Goal: Task Accomplishment & Management: Complete application form

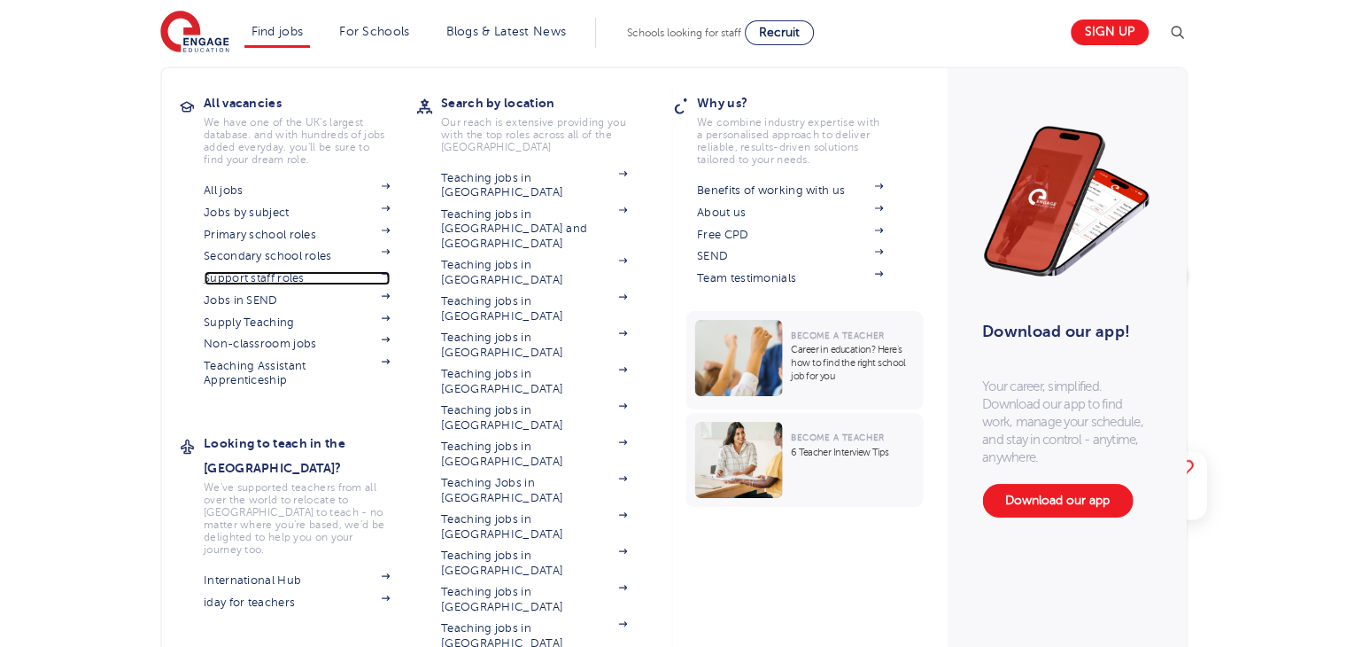
click at [279, 275] on link "Support staff roles" at bounding box center [297, 278] width 186 height 14
click at [1092, 499] on link "Download our app" at bounding box center [1057, 501] width 151 height 34
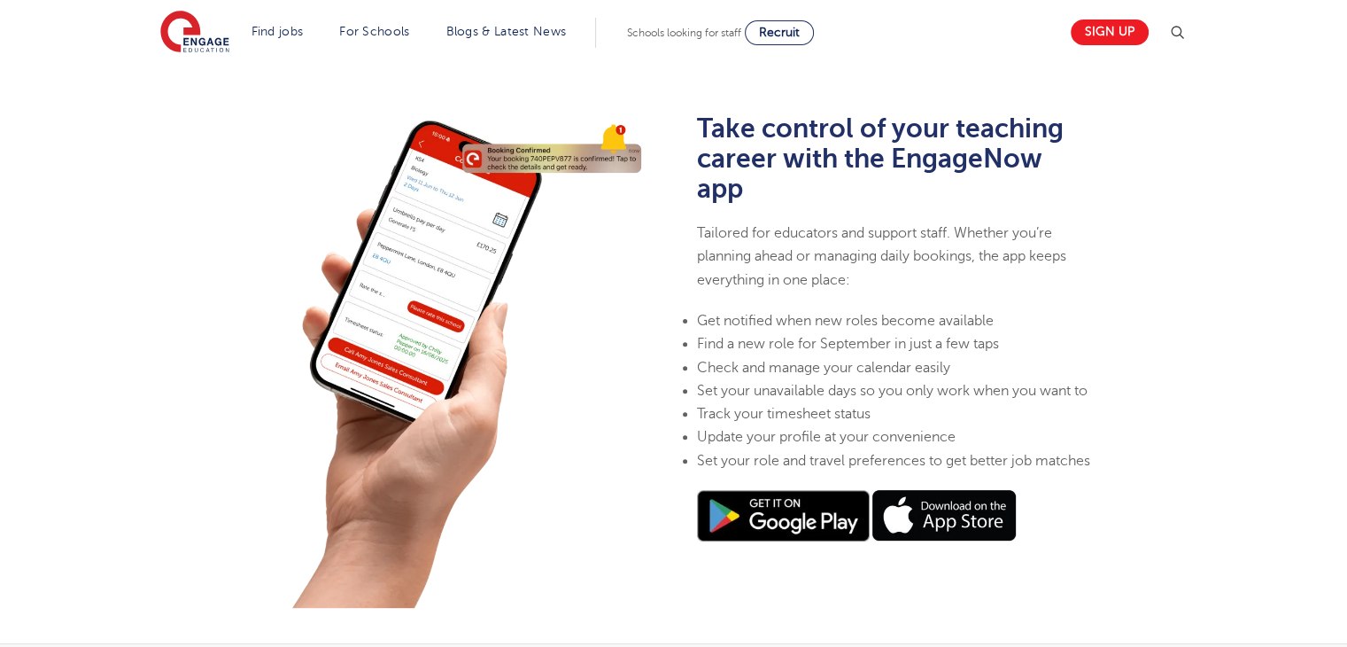
scroll to position [518, 0]
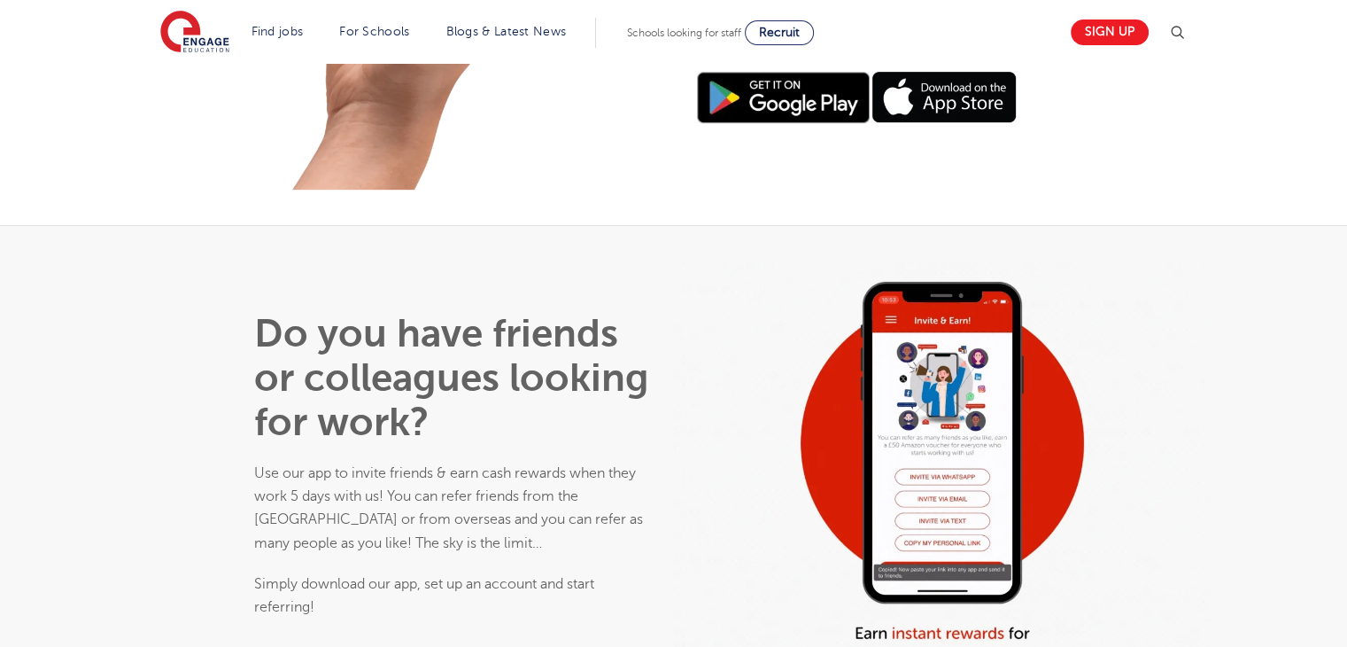
click at [1346, 373] on html "Find jobs All vacancies We have one of the UK's largest database. and with hund…" at bounding box center [673, 131] width 1347 height 2134
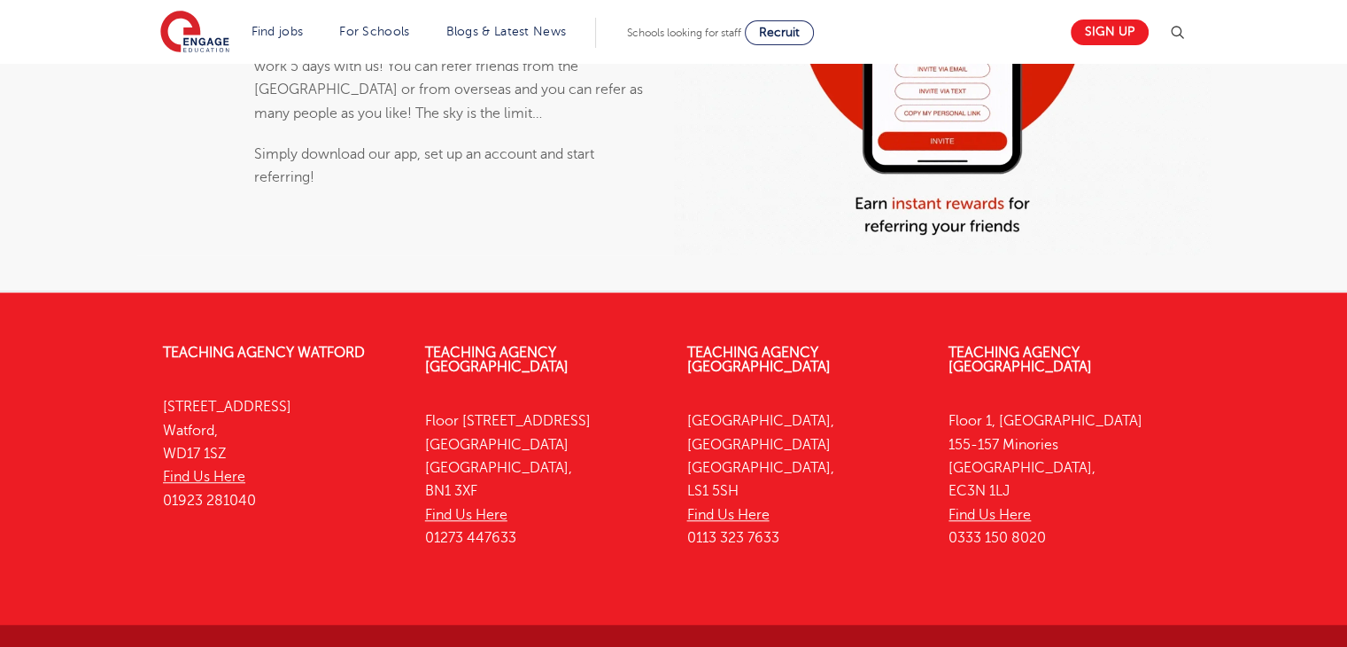
scroll to position [1496, 0]
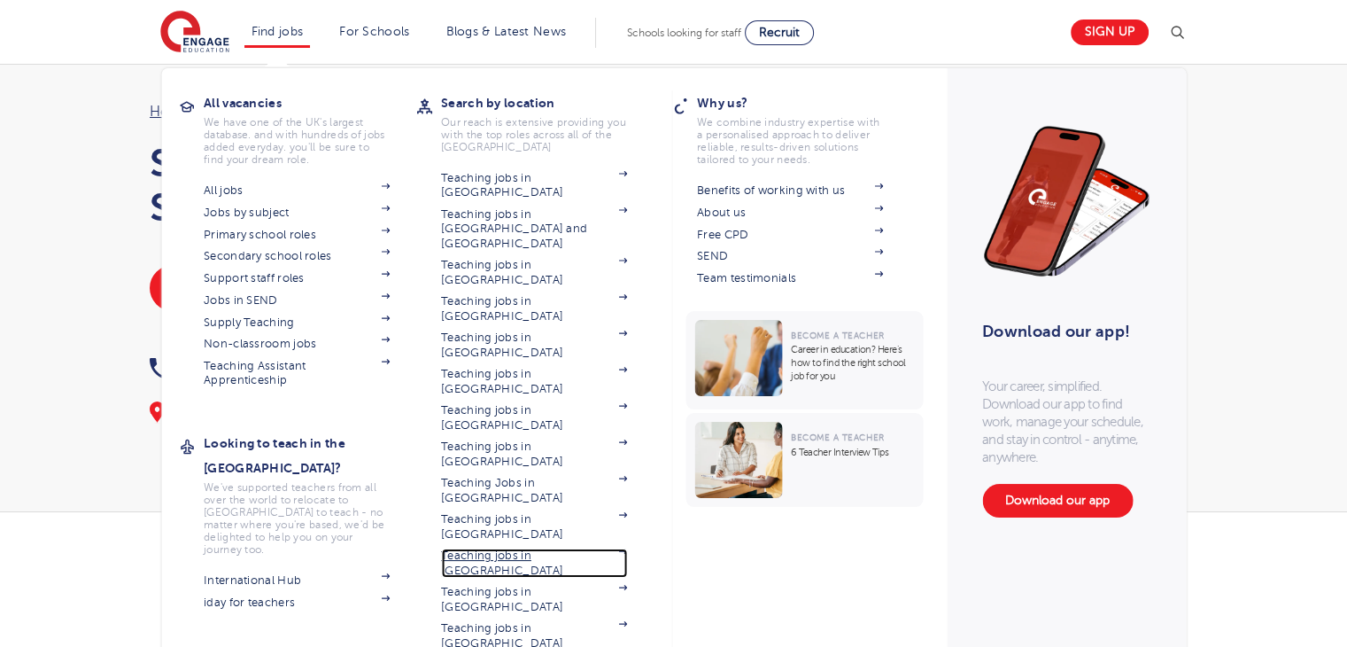
click at [500, 548] on link "Teaching jobs in [GEOGRAPHIC_DATA]" at bounding box center [534, 562] width 186 height 29
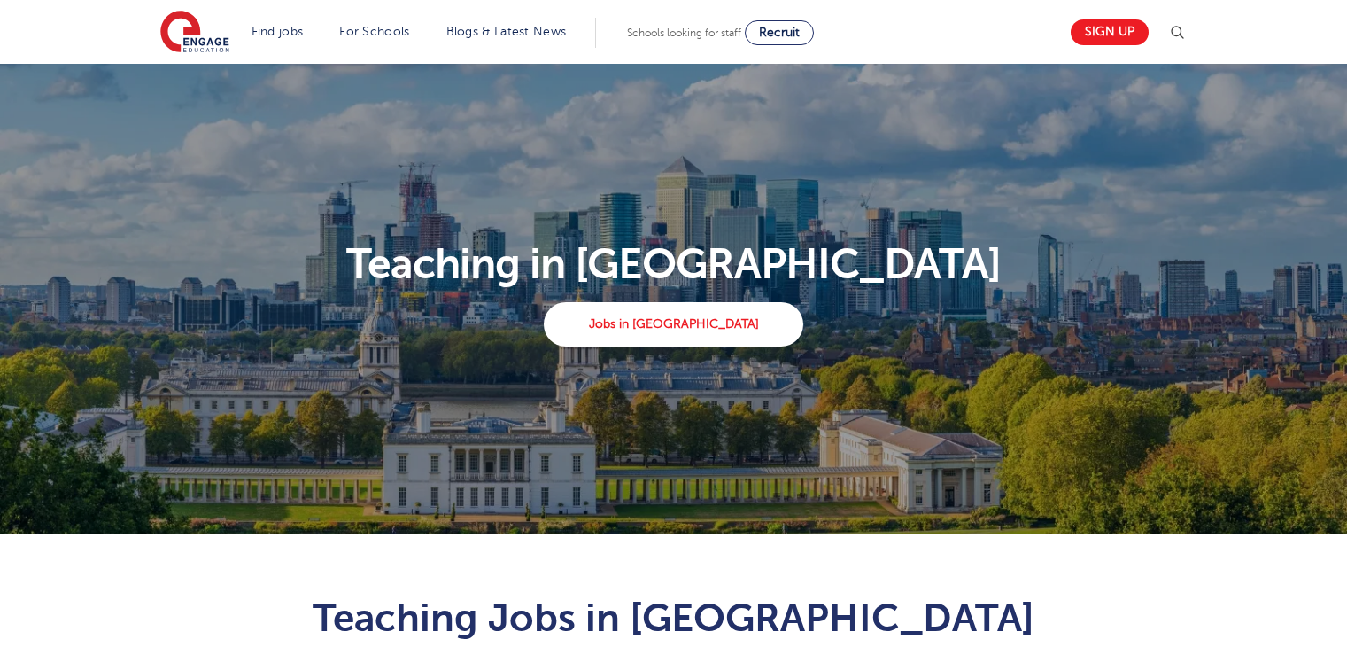
scroll to position [907, 0]
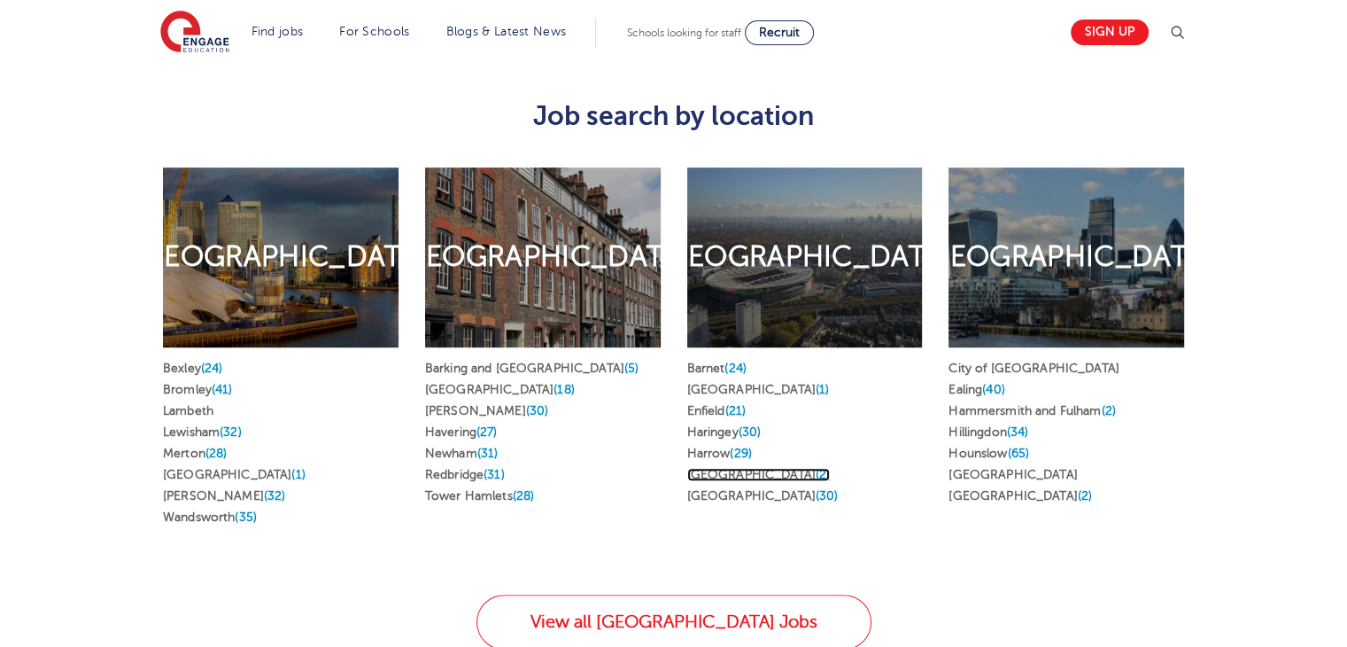
drag, startPoint x: 0, startPoint y: 0, endPoint x: 734, endPoint y: 440, distance: 856.2
click at [734, 468] on link "Islington (2)" at bounding box center [758, 474] width 143 height 13
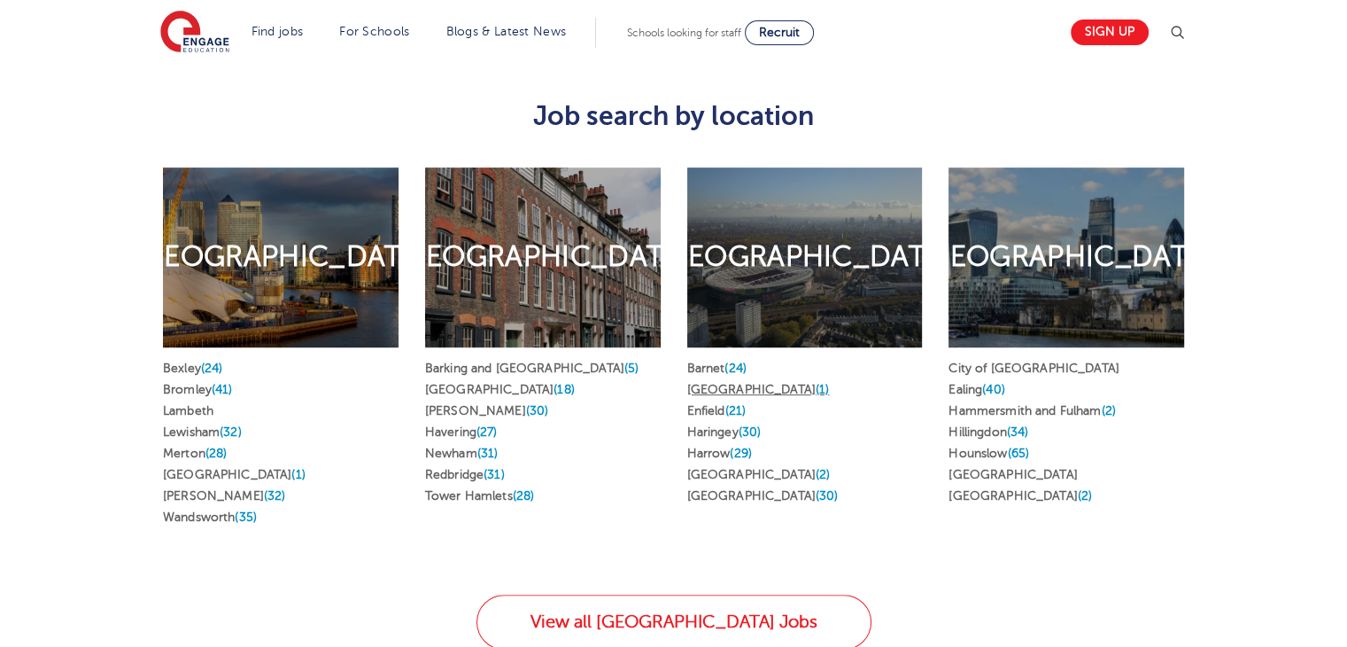
scroll to position [907, 0]
click at [700, 383] on link "Camden (1)" at bounding box center [758, 389] width 143 height 13
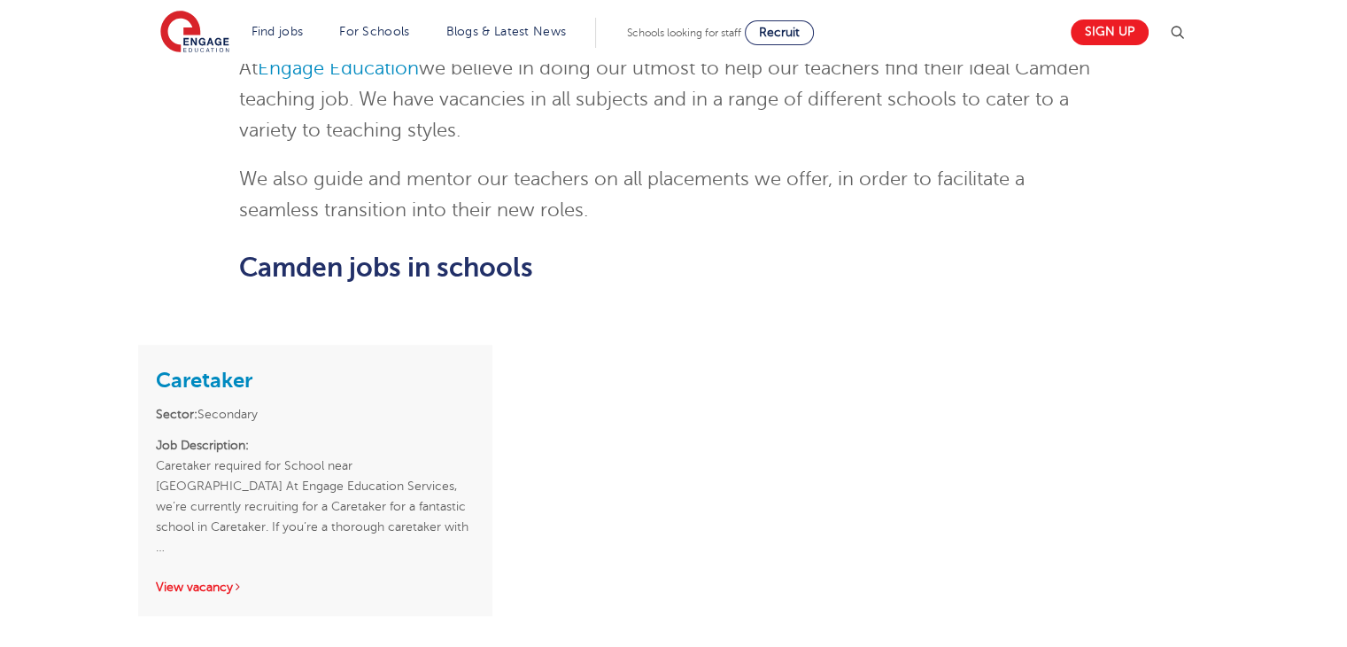
scroll to position [1795, 0]
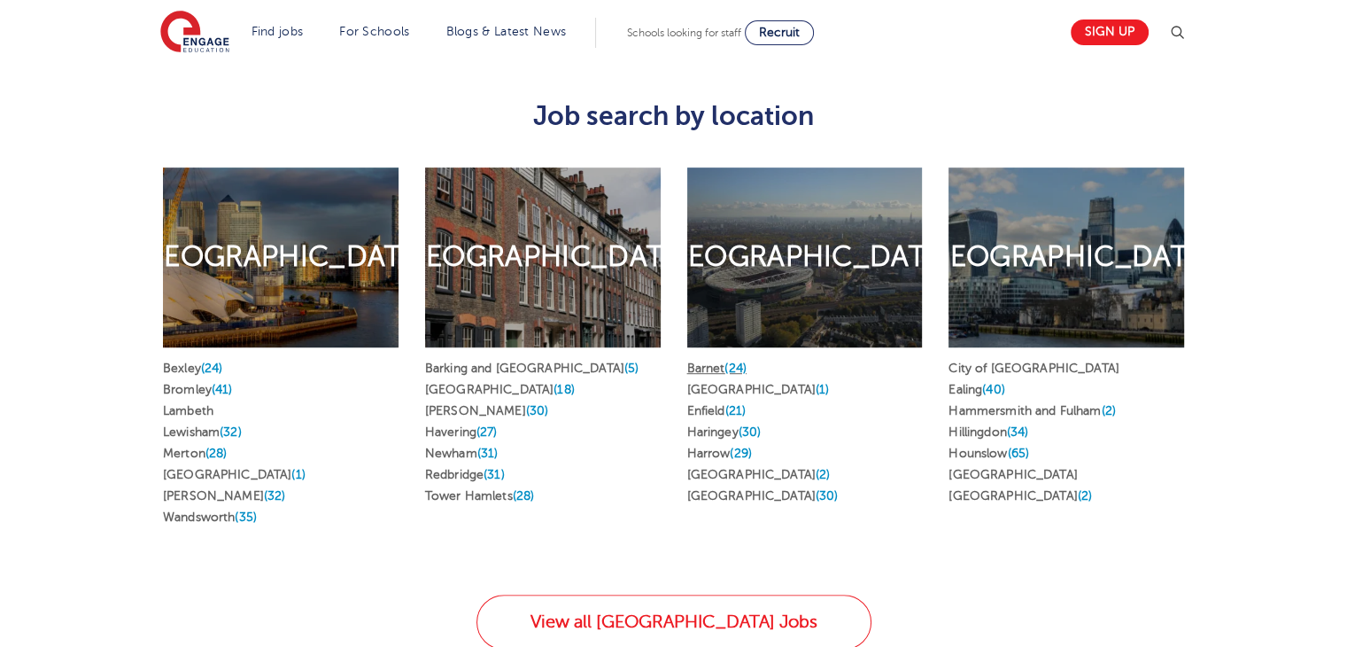
scroll to position [907, 0]
click at [733, 425] on link "Haringey (30)" at bounding box center [724, 431] width 74 height 13
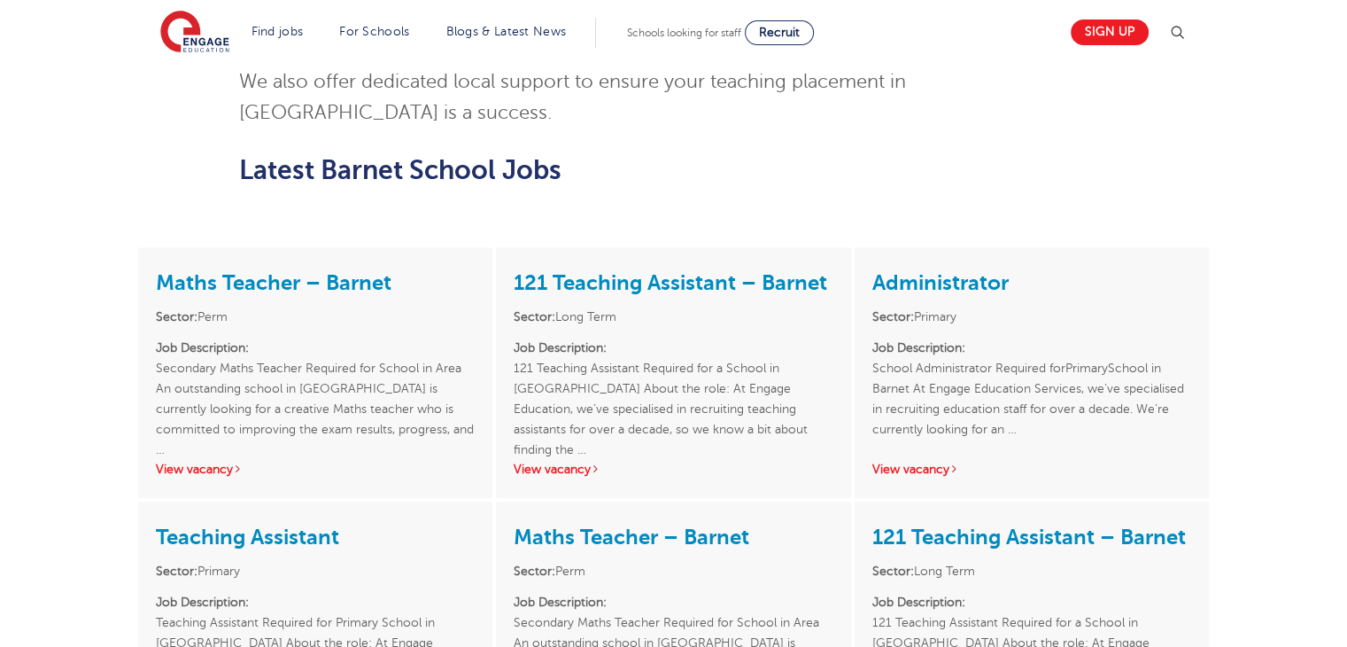
scroll to position [1860, 0]
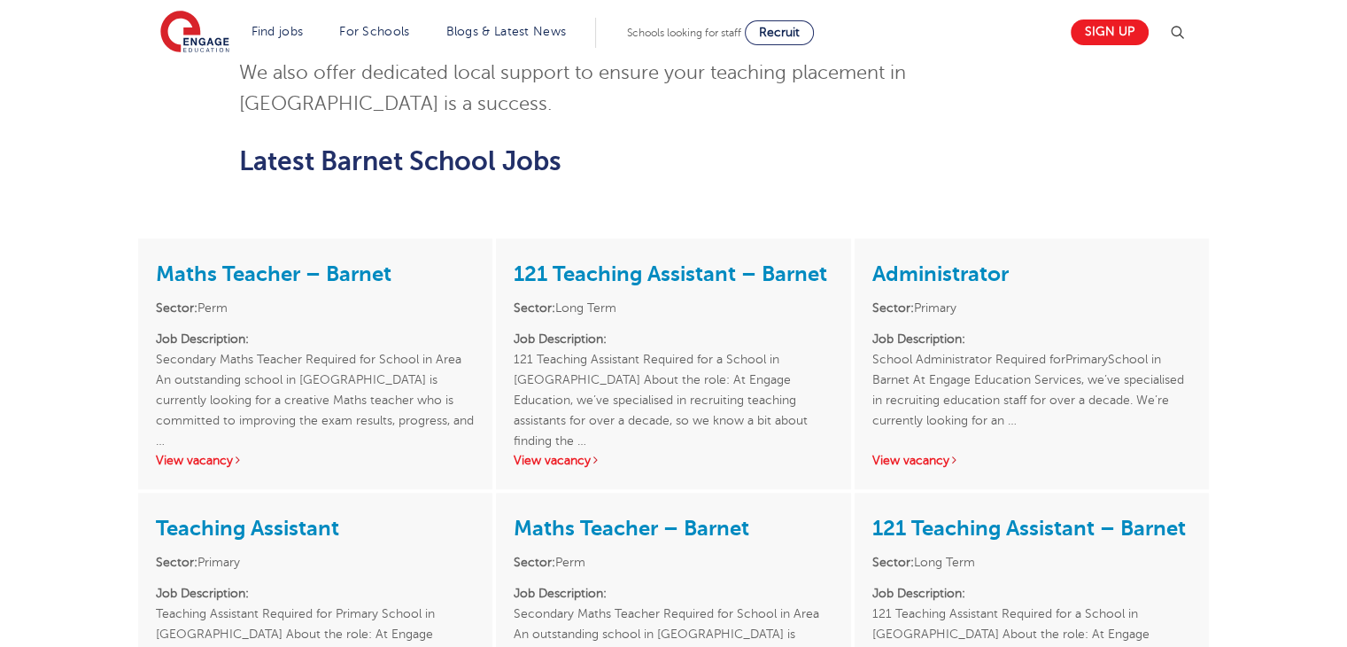
click at [1346, 384] on html "Find jobs All vacancies We have one of the UK's largest database. and with hund…" at bounding box center [673, 225] width 1347 height 4171
click at [569, 454] on link "View vacancy" at bounding box center [557, 460] width 87 height 13
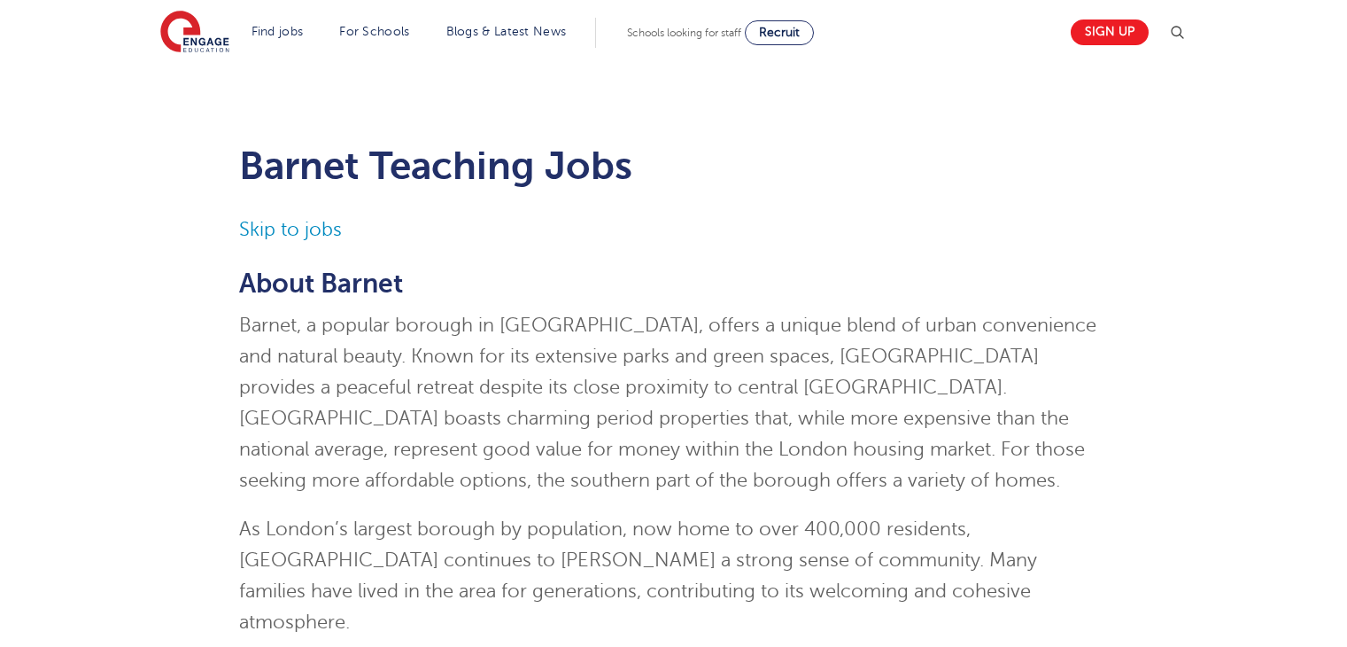
scroll to position [1860, 0]
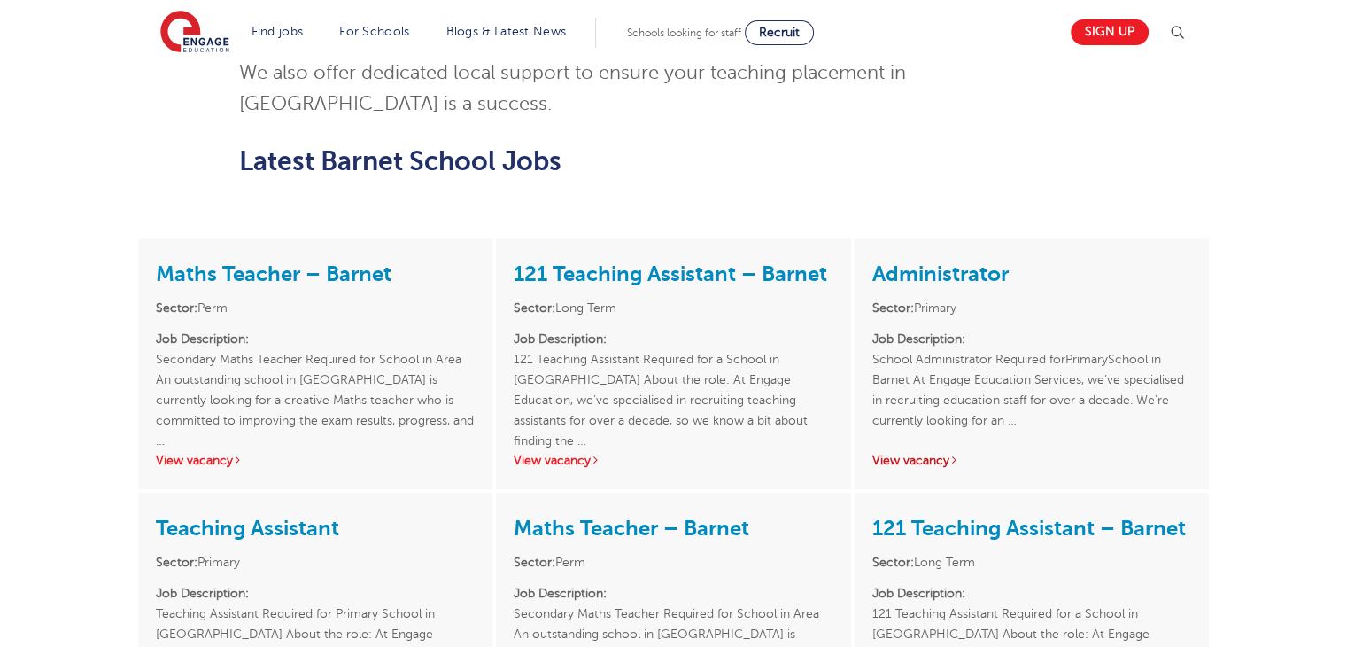
click at [938, 454] on link "View vacancy" at bounding box center [915, 460] width 87 height 13
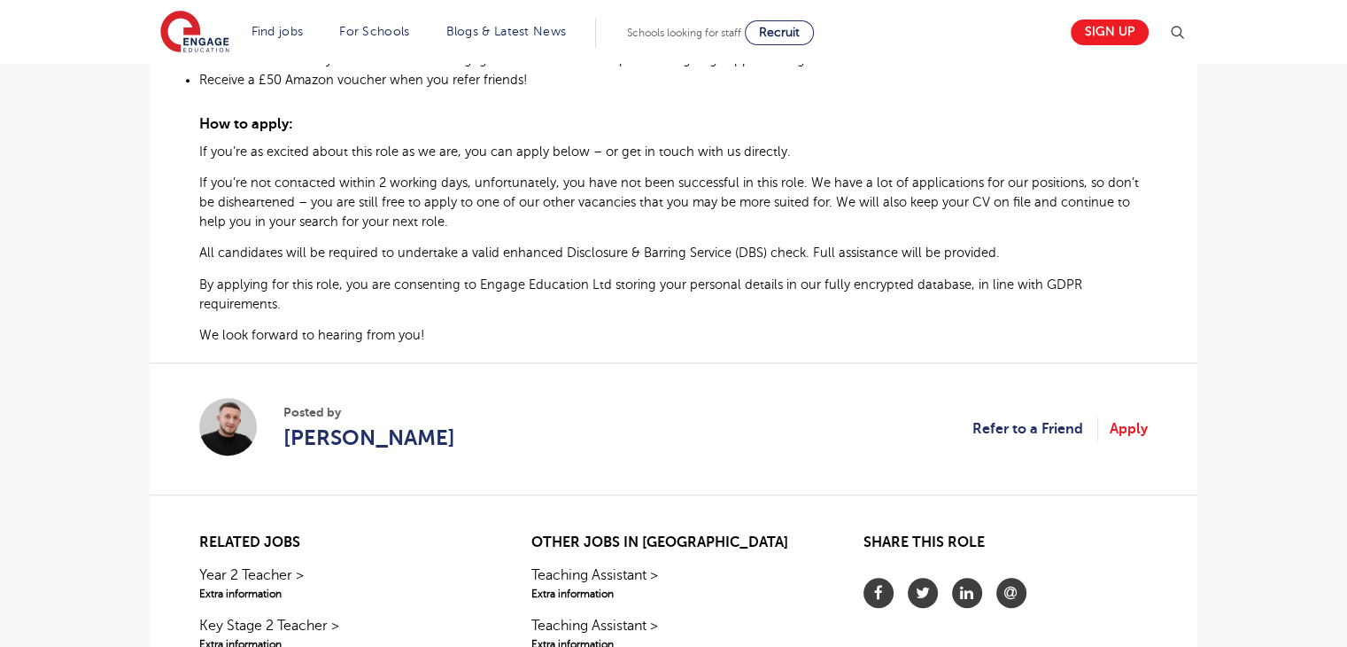
scroll to position [1173, 0]
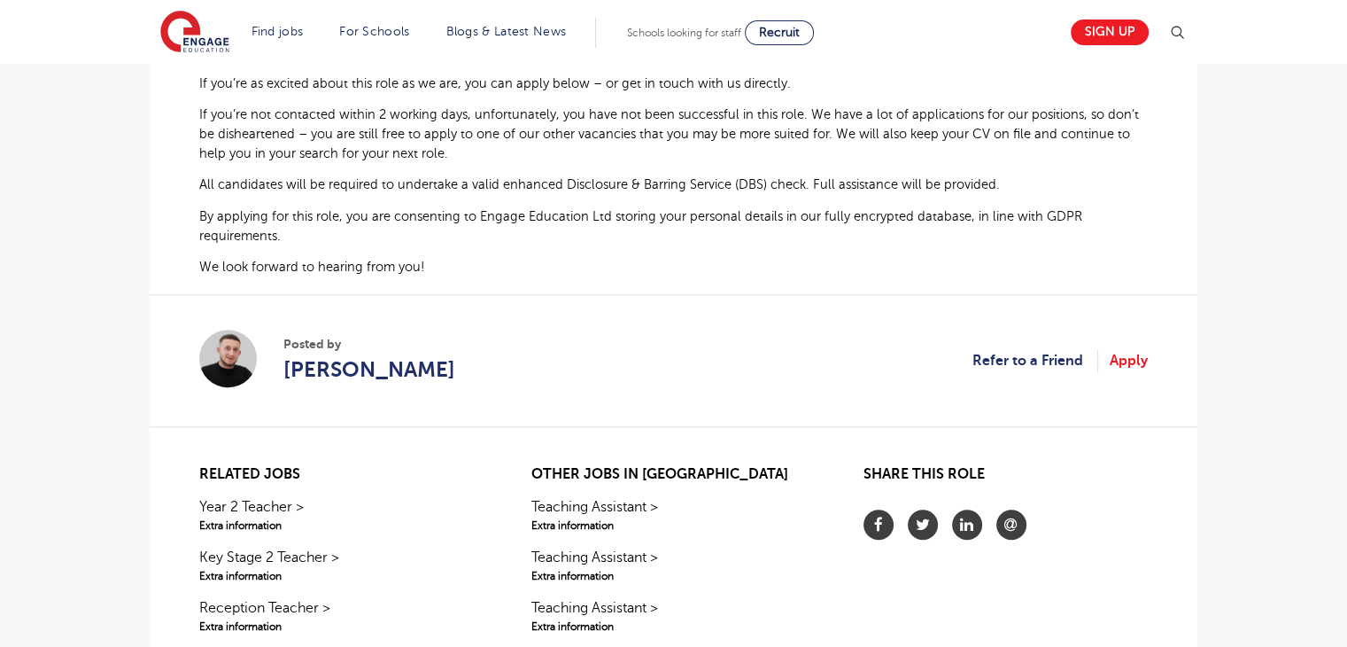
click at [1346, 399] on html "Find jobs All vacancies We have one of the UK's largest database. and with hund…" at bounding box center [673, 19] width 1347 height 2385
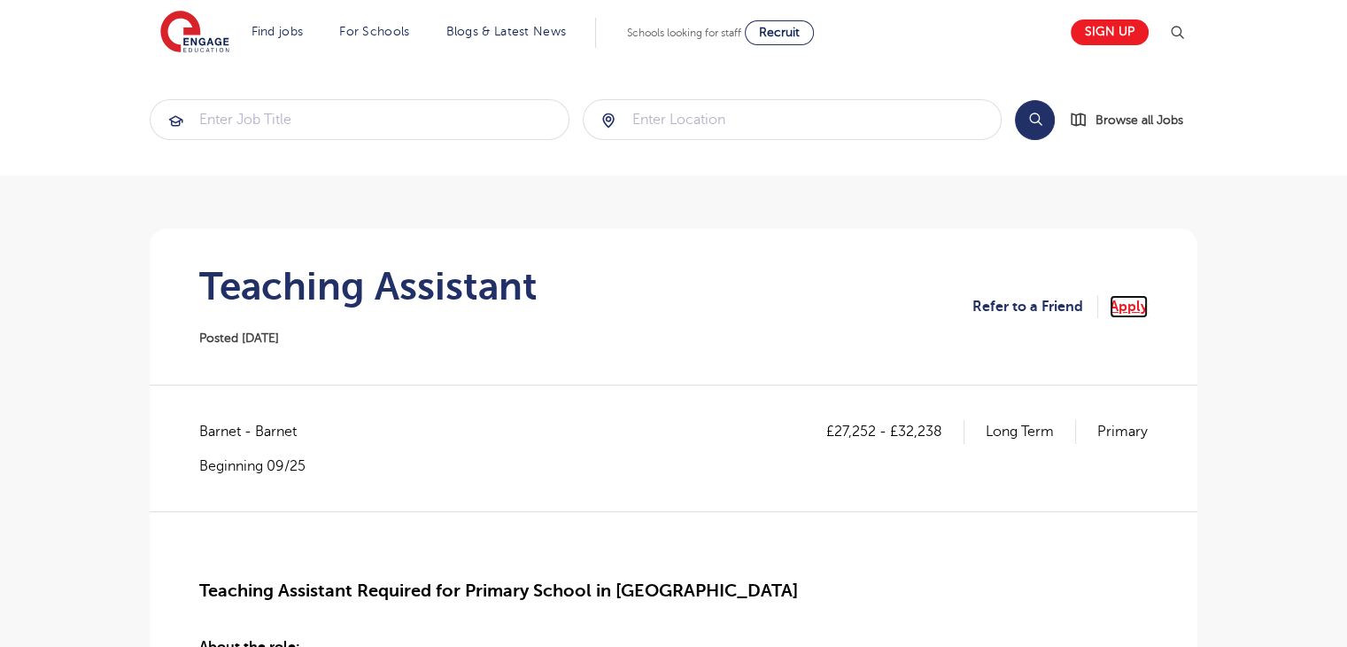
click at [1137, 299] on link "Apply" at bounding box center [1129, 306] width 38 height 23
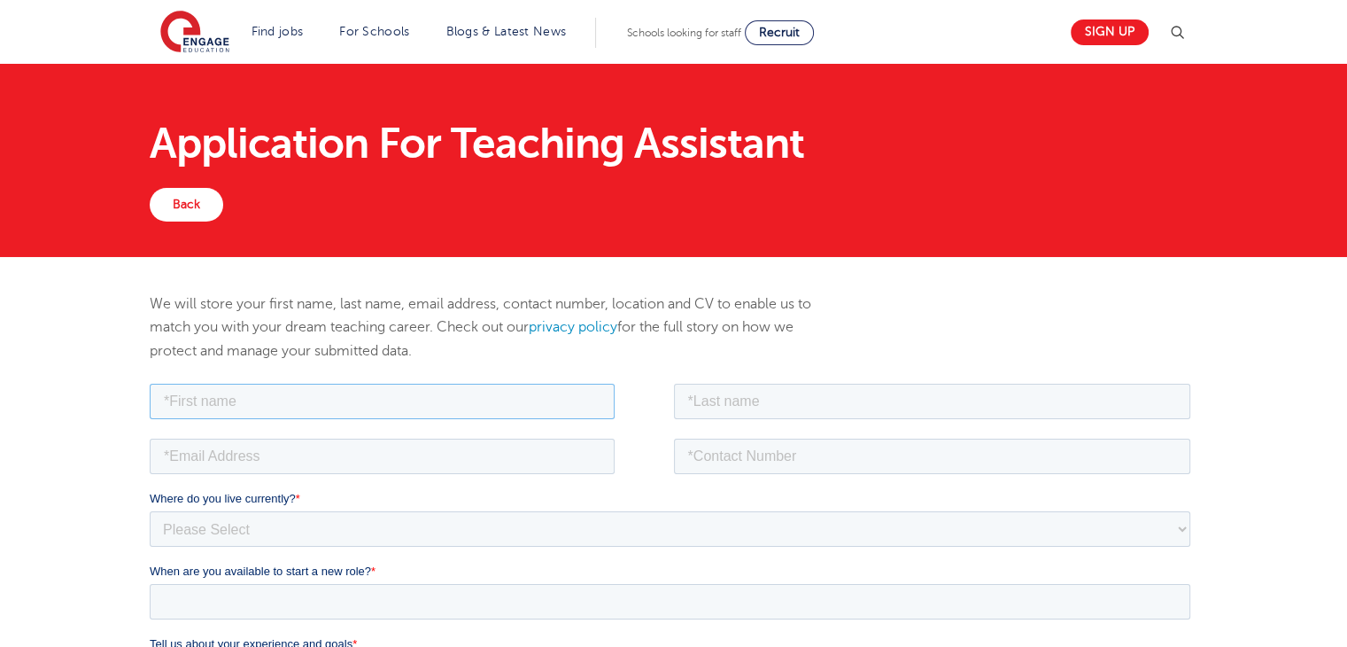
click at [485, 388] on input "text" at bounding box center [382, 400] width 465 height 35
type input "Sevda"
click at [748, 410] on input "text" at bounding box center [932, 400] width 517 height 35
type input "Sarica"
click at [514, 454] on input "email" at bounding box center [382, 455] width 465 height 35
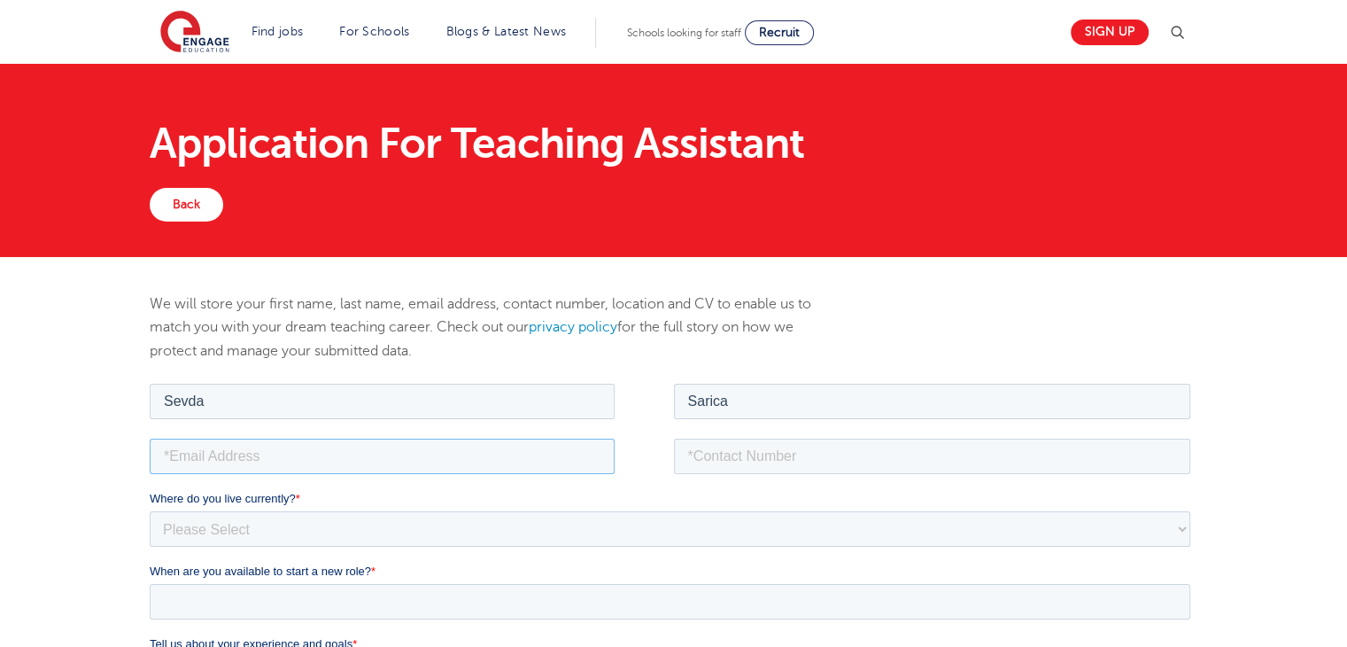
type input "sevdasarica1@outlook.com"
click at [823, 458] on input "tel" at bounding box center [932, 455] width 517 height 35
type input "+447939578306"
click at [562, 516] on select "Please Select UK Canada Ireland Australia New Zealand Europe USA South Africa J…" at bounding box center [670, 527] width 1041 height 35
select select "UK"
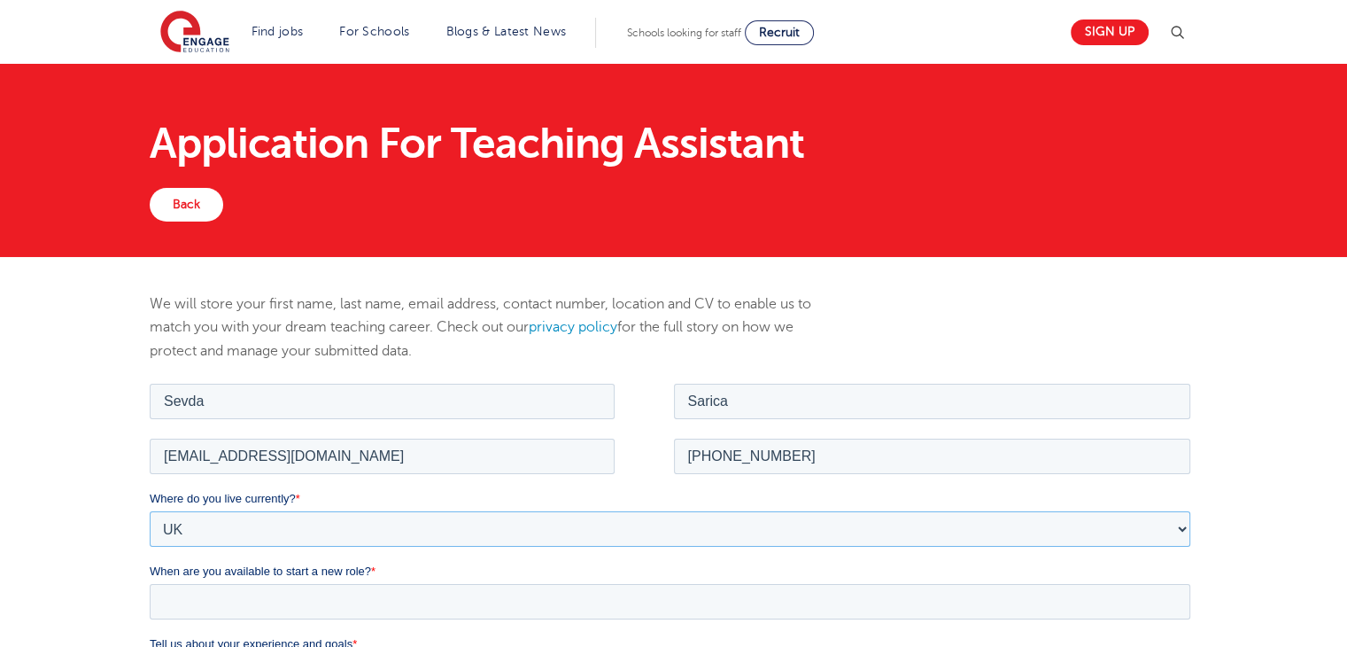
click at [150, 510] on select "Please Select UK Canada Ireland Australia New Zealand Europe USA South Africa J…" at bounding box center [670, 527] width 1041 height 35
click at [327, 594] on select "Please Select Overseas Barnsley Bedfordshire Berkshire Bournemouth Bracknell Fo…" at bounding box center [670, 600] width 1041 height 35
select select "London"
click at [150, 583] on select "Please Select Overseas Barnsley Bedfordshire Berkshire Bournemouth Bracknell Fo…" at bounding box center [670, 600] width 1041 height 35
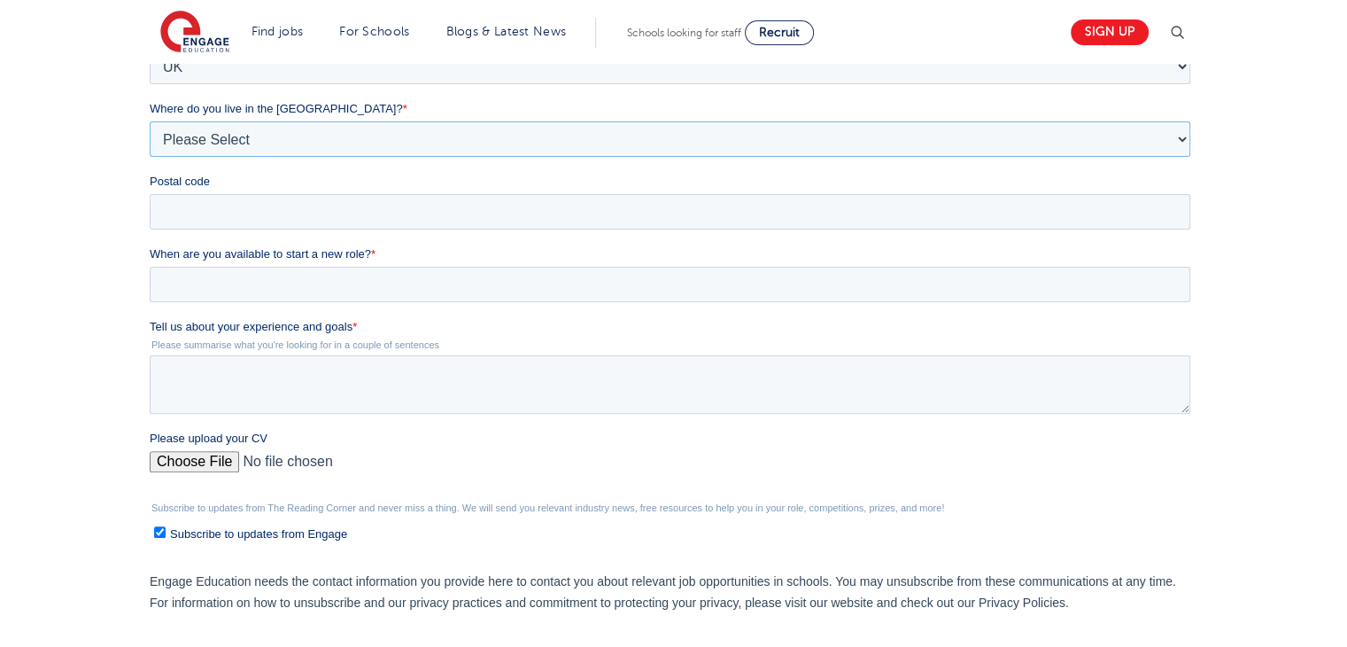
scroll to position [470, 0]
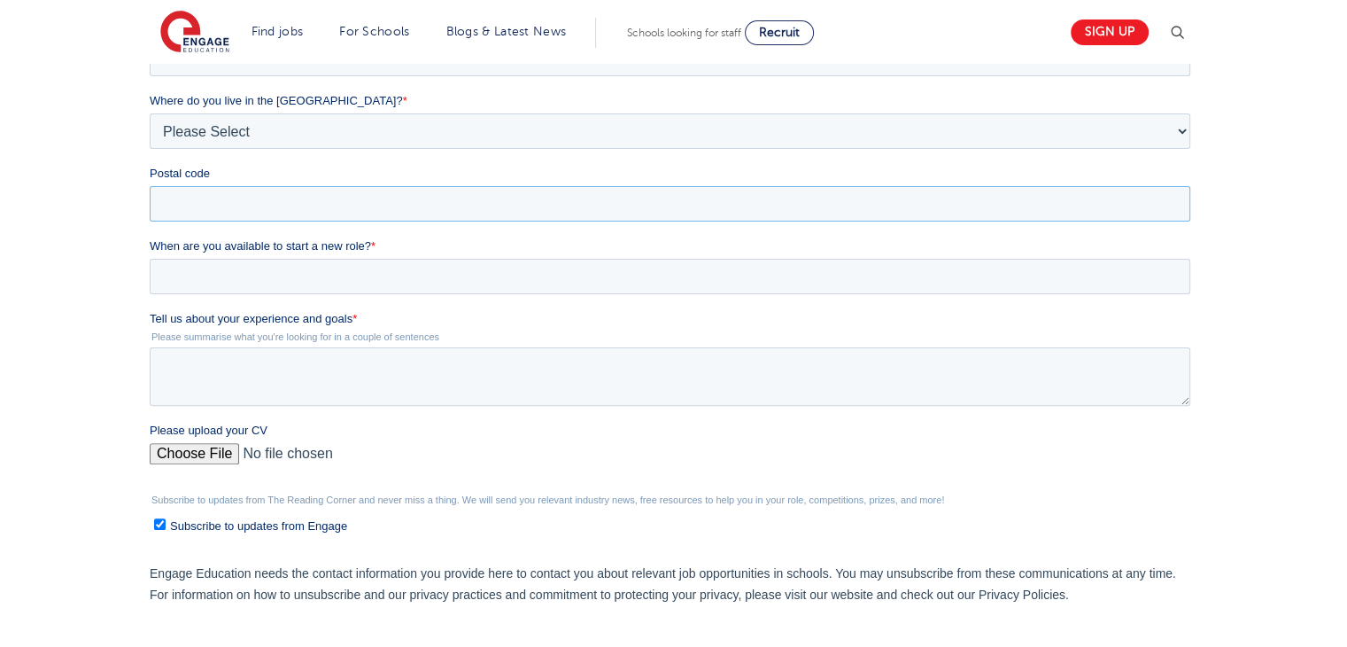
click at [1116, 206] on input "Postal code" at bounding box center [670, 203] width 1041 height 35
type input "N19 3XE"
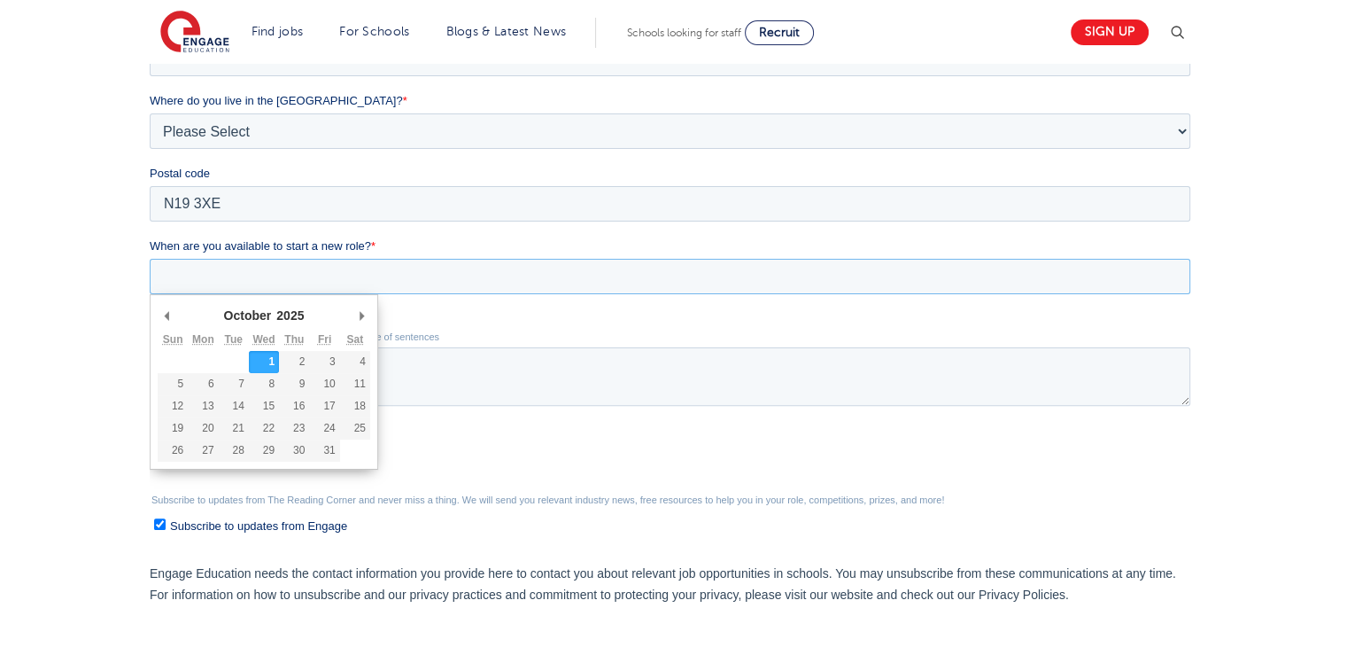
click at [317, 285] on input "When are you available to start a new role? *" at bounding box center [670, 276] width 1041 height 35
type div "2025-10-06"
type input "2025/10/06"
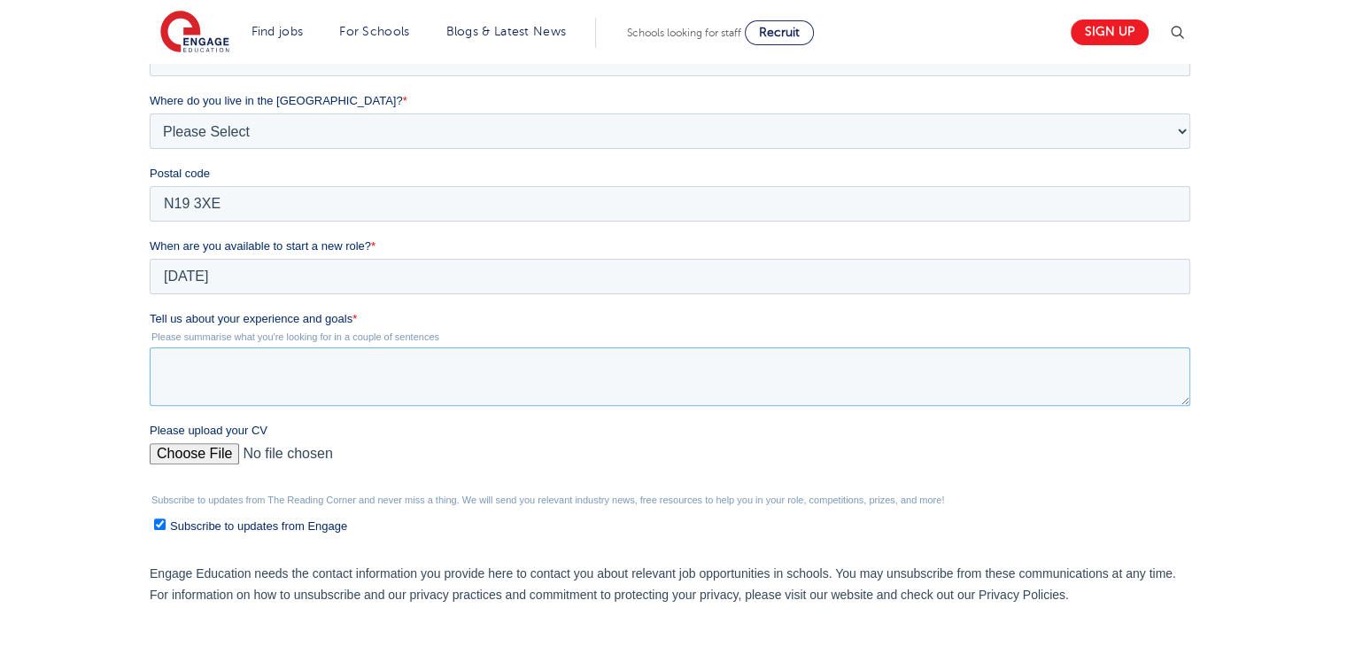
click at [337, 383] on textarea "Tell us about your experience and goals *" at bounding box center [670, 376] width 1041 height 58
paste textarea "I have gained valuable experience working in both mainstream secondary and earl…"
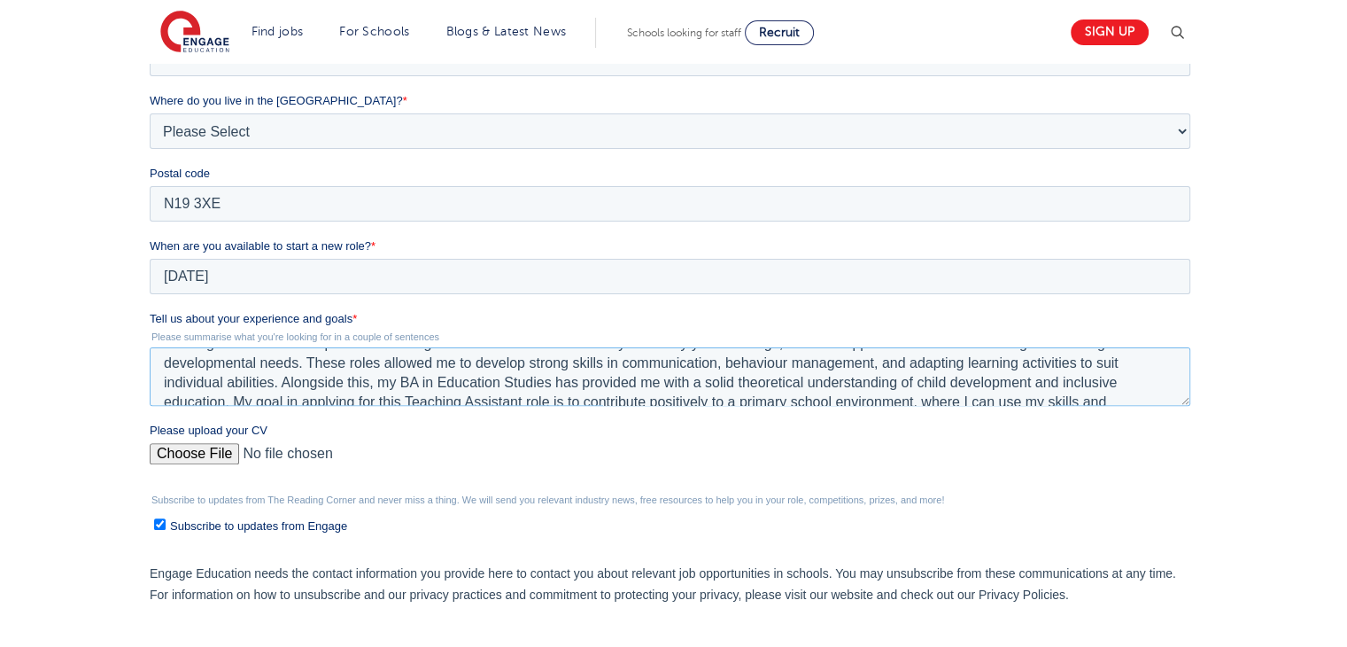
scroll to position [35, 0]
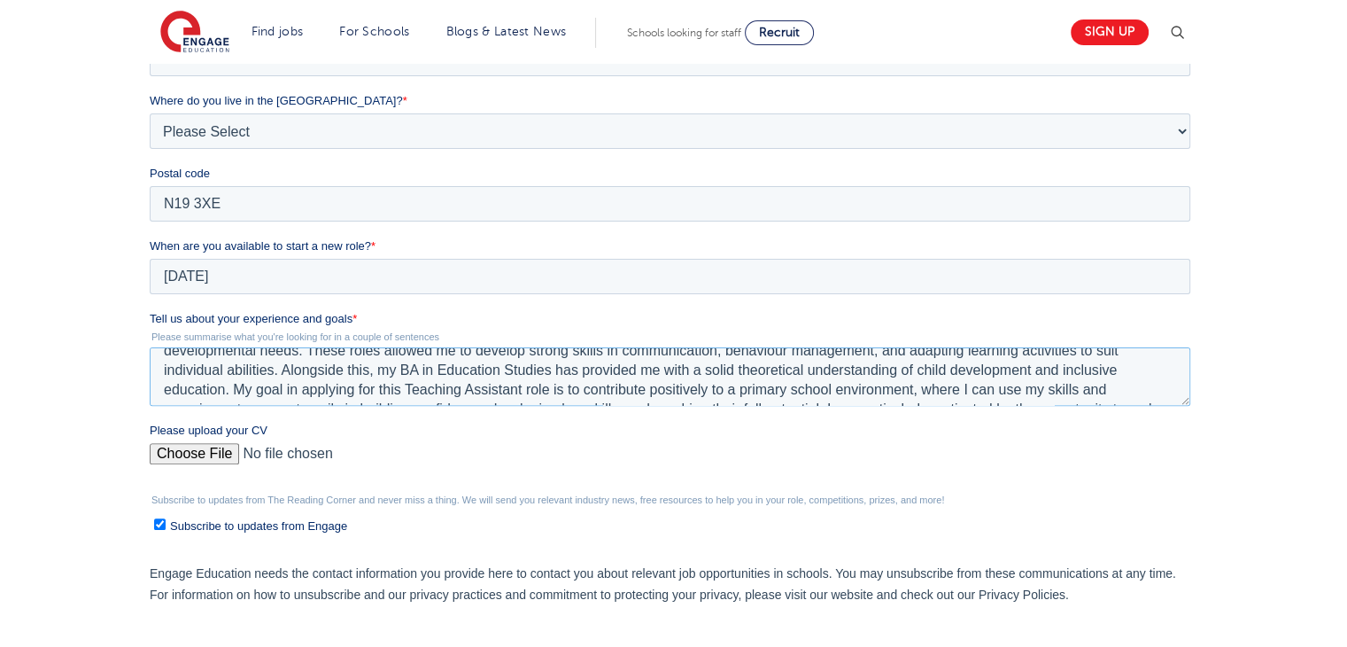
drag, startPoint x: 422, startPoint y: 375, endPoint x: 399, endPoint y: 366, distance: 23.9
click at [399, 366] on textarea "I have gained valuable experience working in both mainstream secondary and earl…" at bounding box center [670, 376] width 1041 height 58
type textarea "I have gained valuable experience working in both mainstream secondary and earl…"
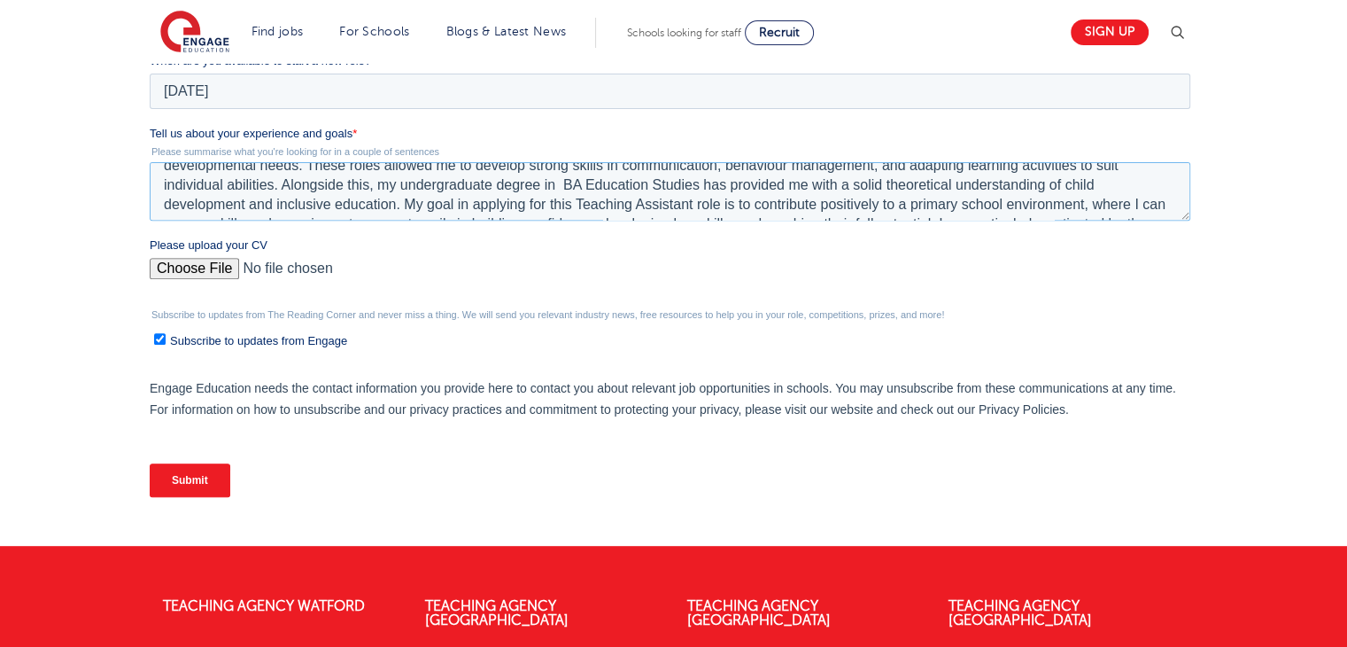
scroll to position [664, 0]
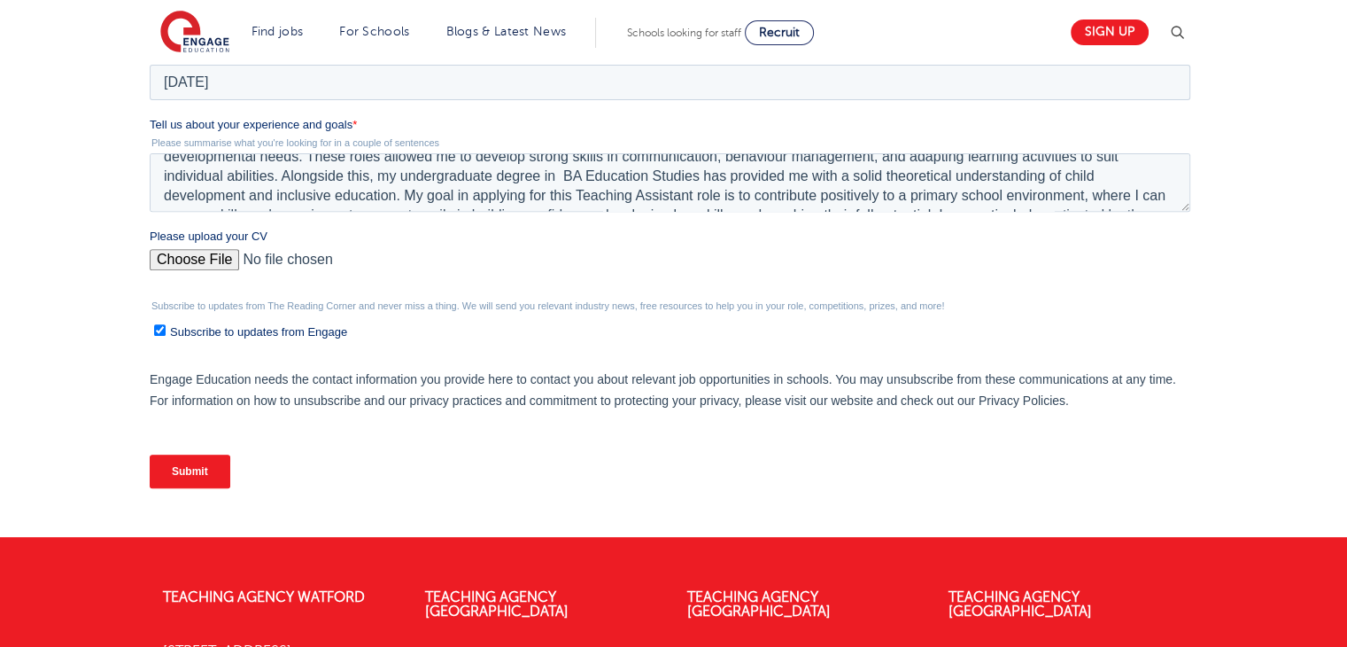
click at [189, 264] on input "Please upload your CV" at bounding box center [670, 266] width 1041 height 35
type input "C:\fakepath\CV 1 (1).docx"
click at [216, 469] on input "Submit" at bounding box center [190, 471] width 81 height 34
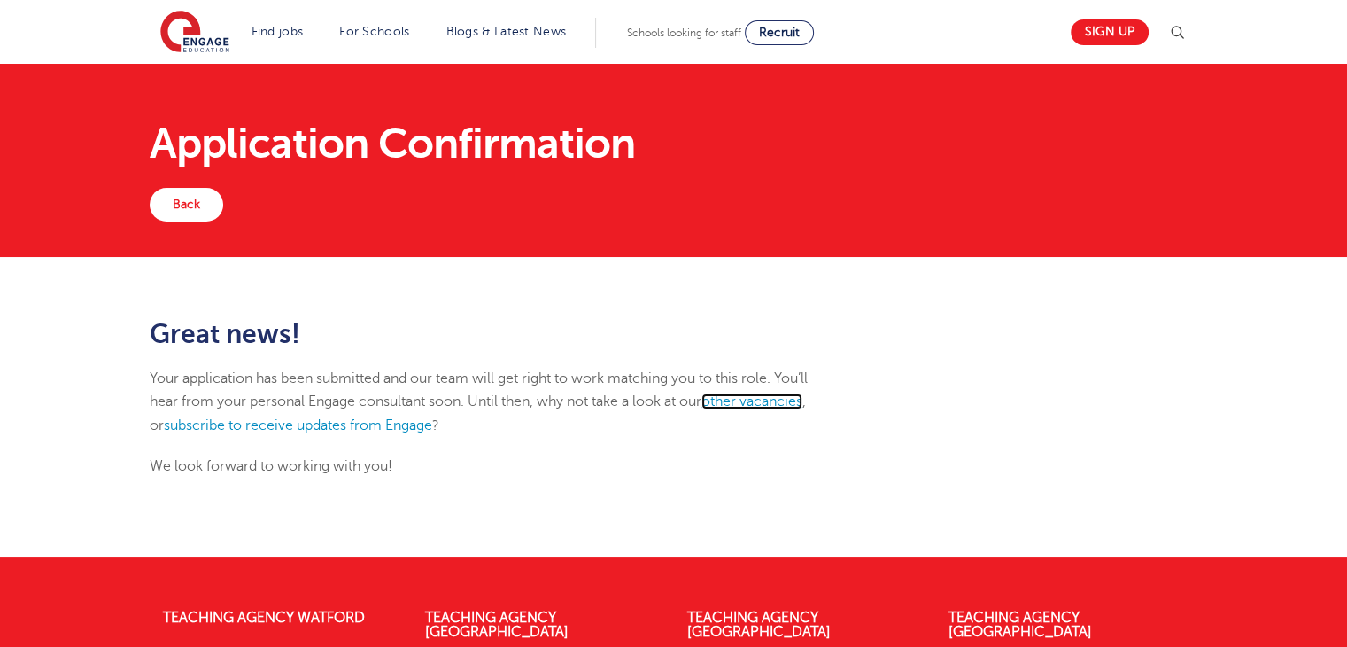
click at [782, 403] on link "other vacancies" at bounding box center [752, 401] width 101 height 16
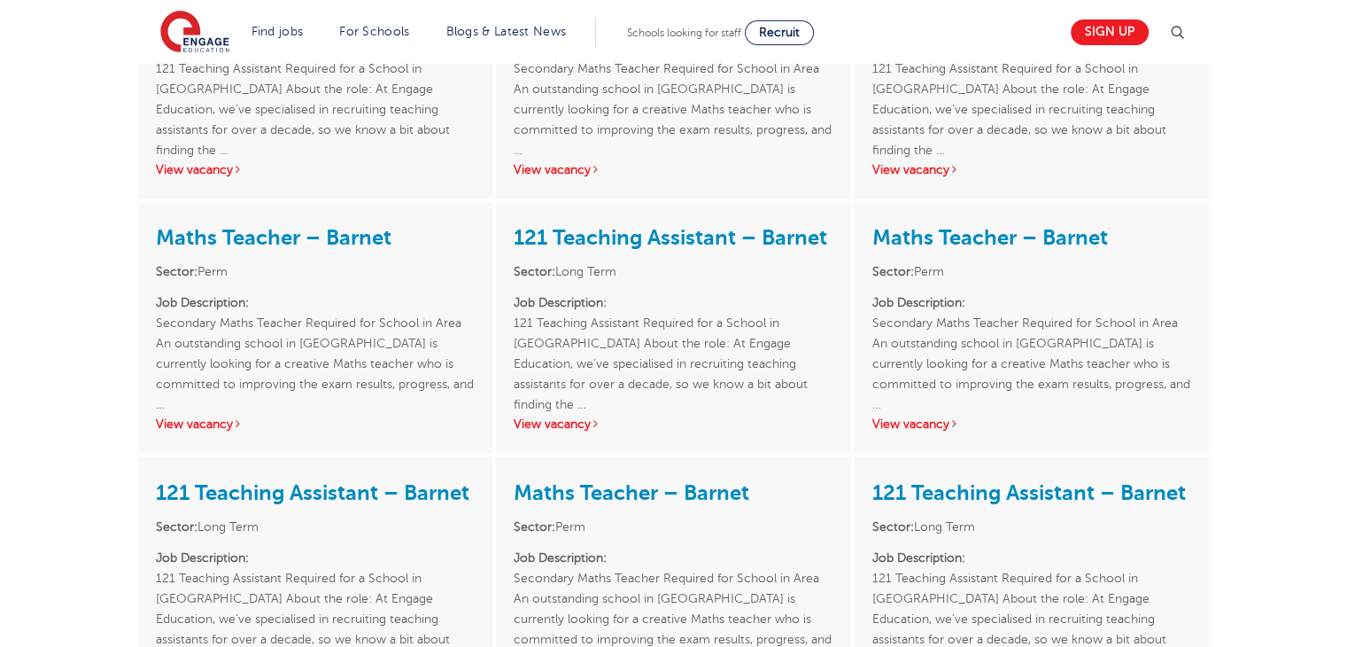
scroll to position [3007, 0]
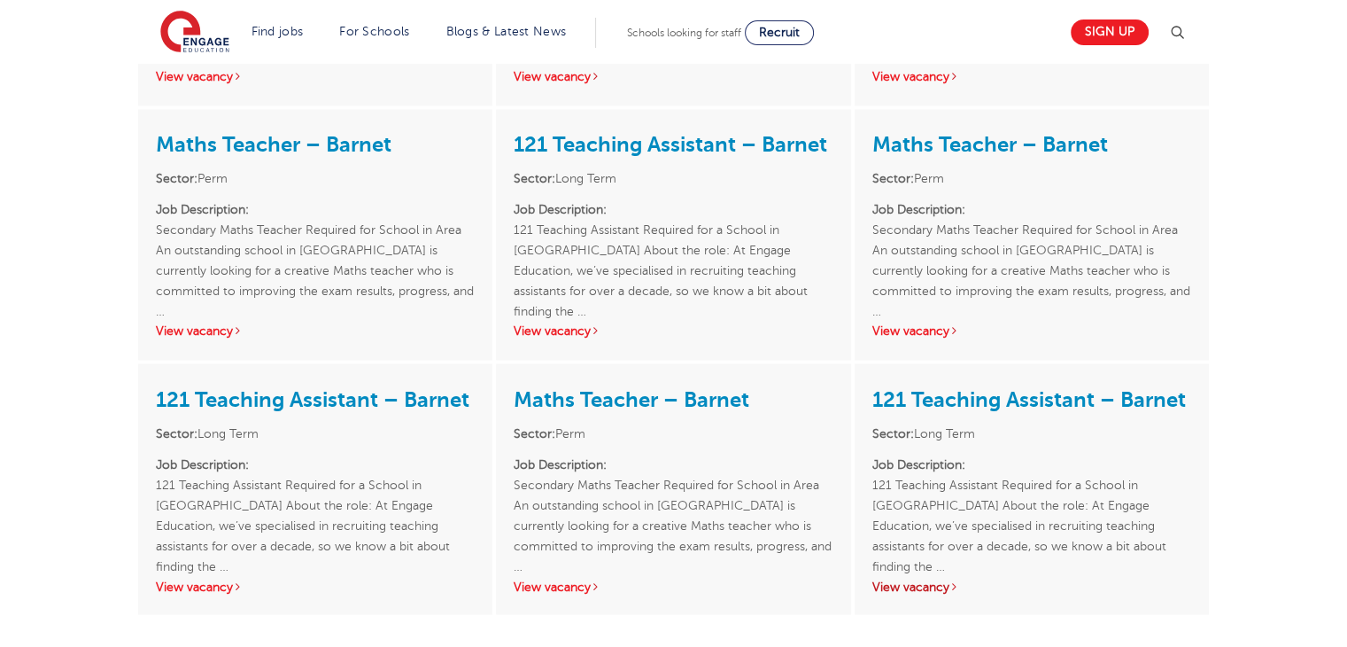
click at [950, 579] on link "View vacancy" at bounding box center [915, 585] width 87 height 13
click at [195, 579] on link "View vacancy" at bounding box center [199, 585] width 87 height 13
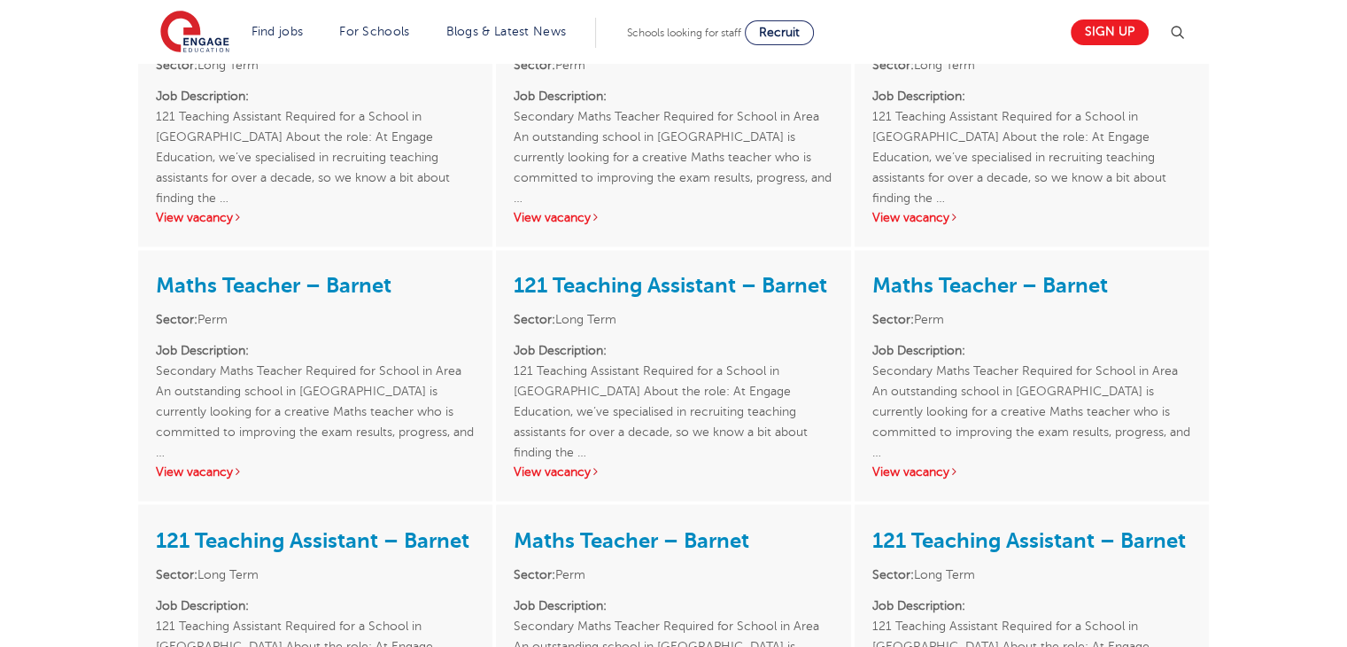
scroll to position [2866, 0]
click at [562, 466] on link "View vacancy" at bounding box center [557, 472] width 87 height 13
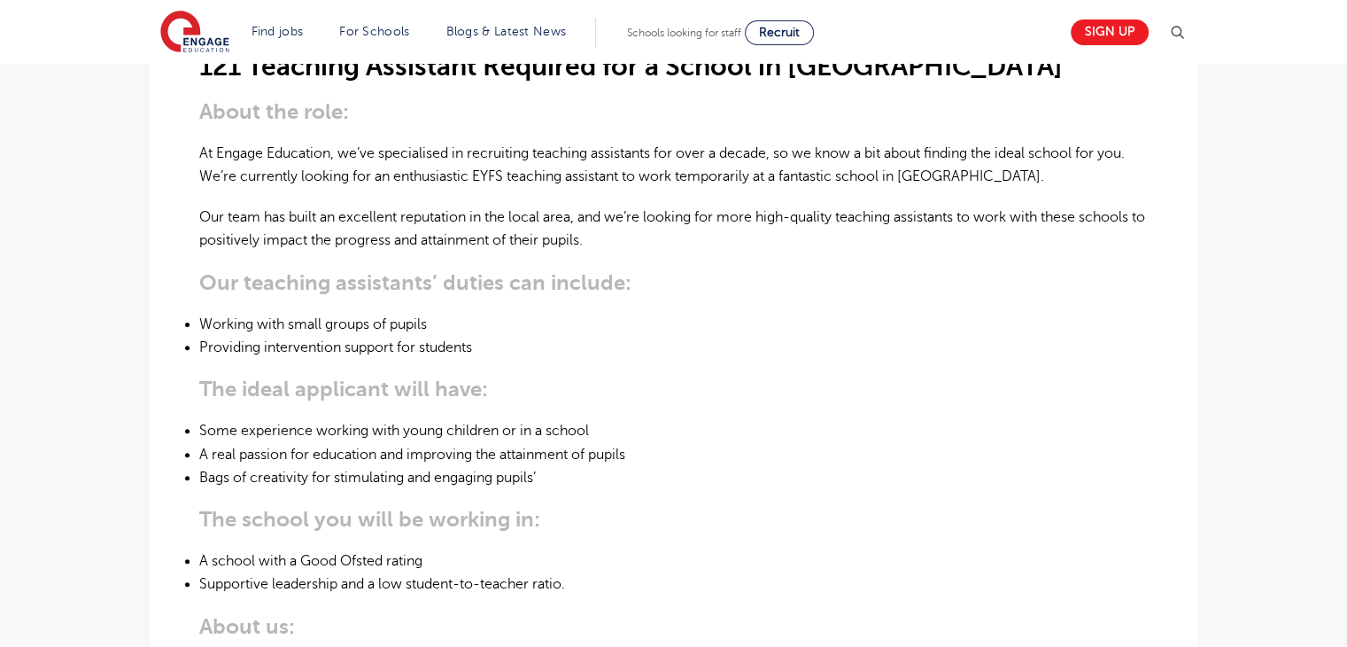
scroll to position [510, 0]
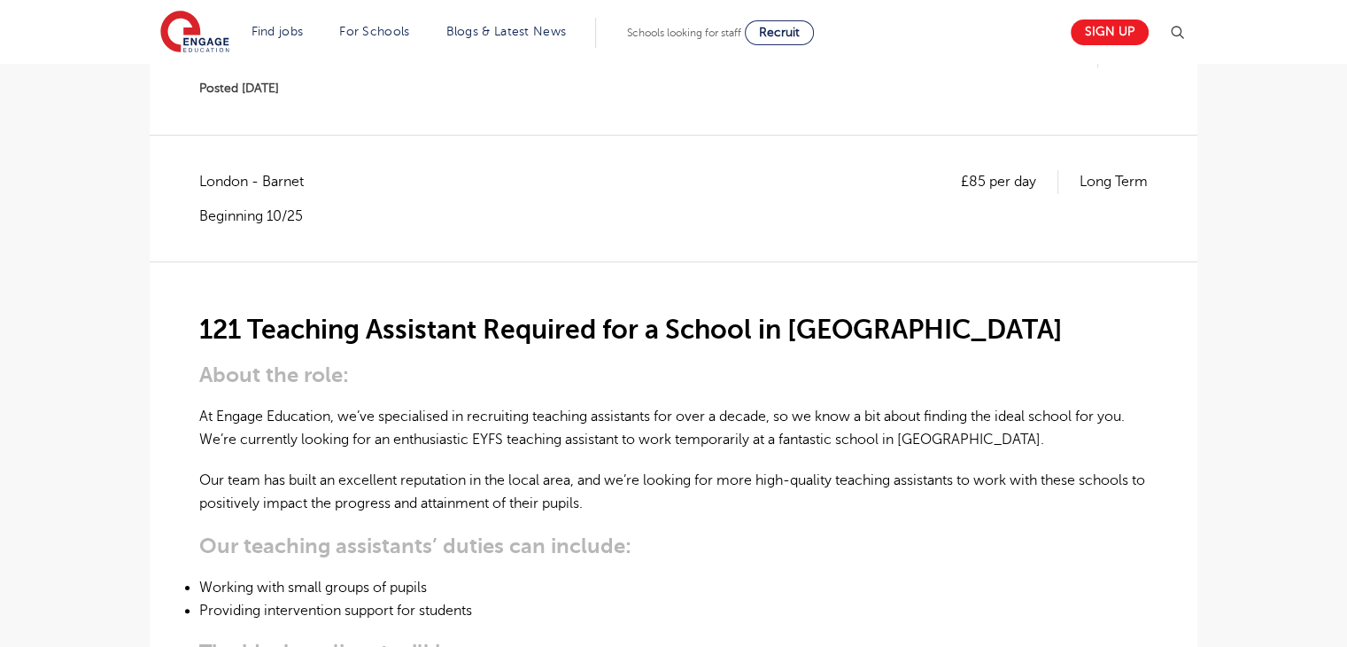
scroll to position [156, 0]
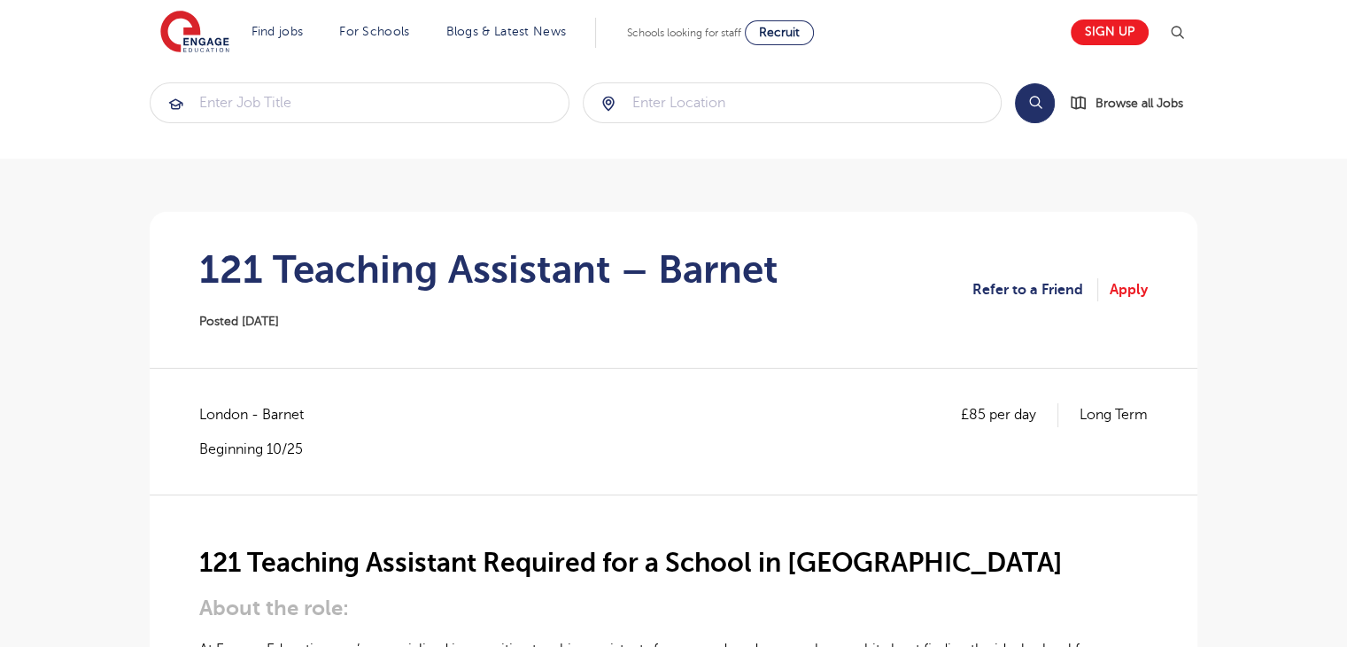
scroll to position [13, 0]
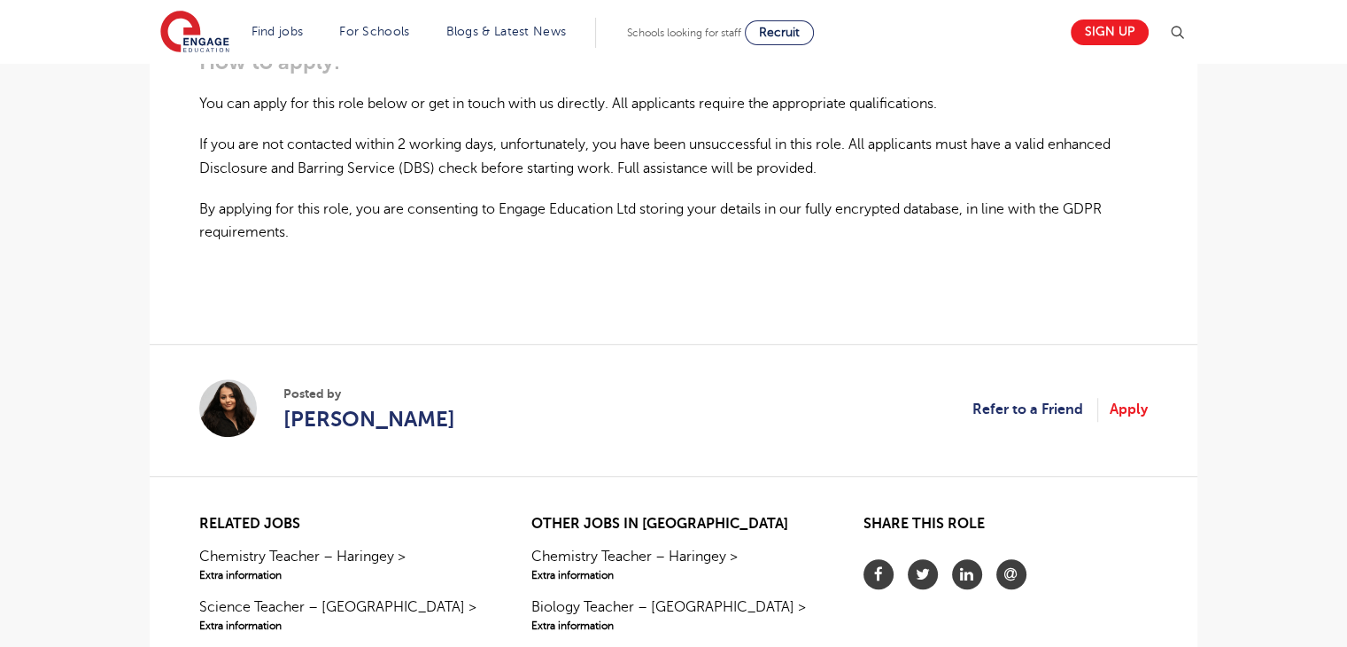
scroll to position [1276, 0]
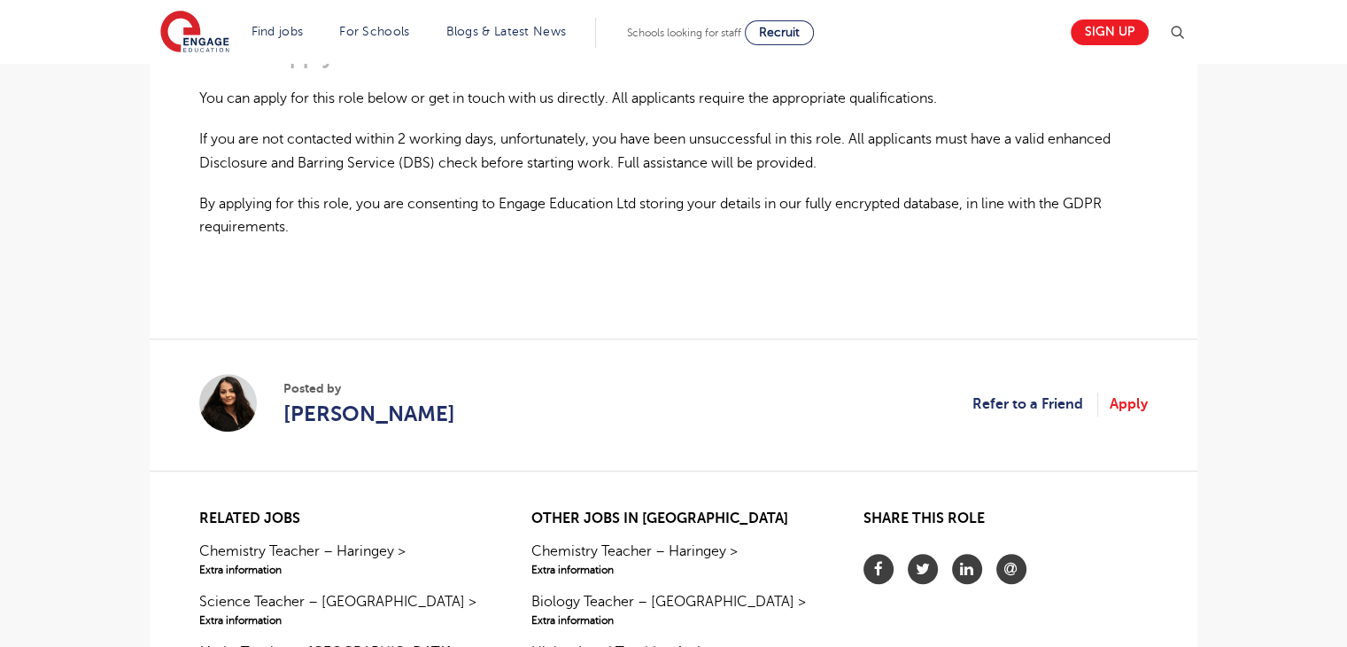
click at [1343, 362] on html "Find jobs All vacancies We have one of the UK's largest database. and with hund…" at bounding box center [673, 1] width 1347 height 2555
click at [1136, 401] on link "Apply" at bounding box center [1129, 403] width 38 height 23
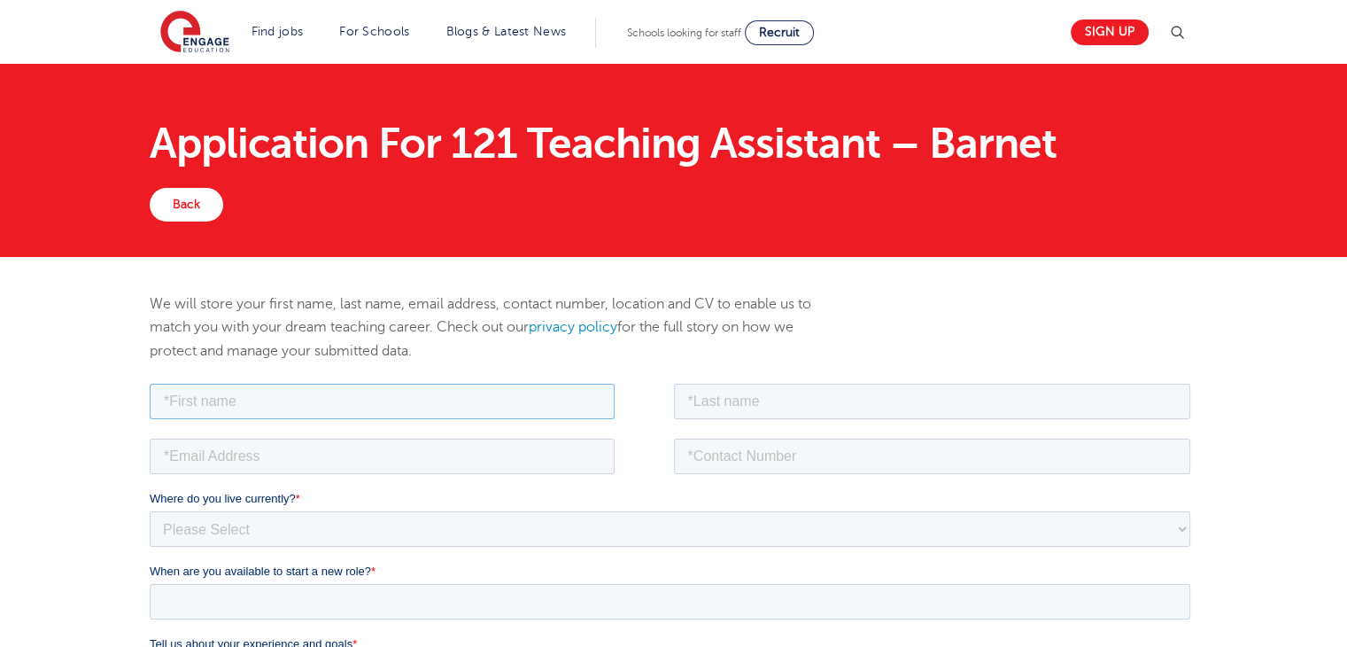
click at [493, 404] on input "text" at bounding box center [382, 400] width 465 height 35
type input "Sevda"
click at [719, 406] on input "text" at bounding box center [932, 400] width 517 height 35
type input "Sarica"
click at [404, 439] on input "email" at bounding box center [382, 455] width 465 height 35
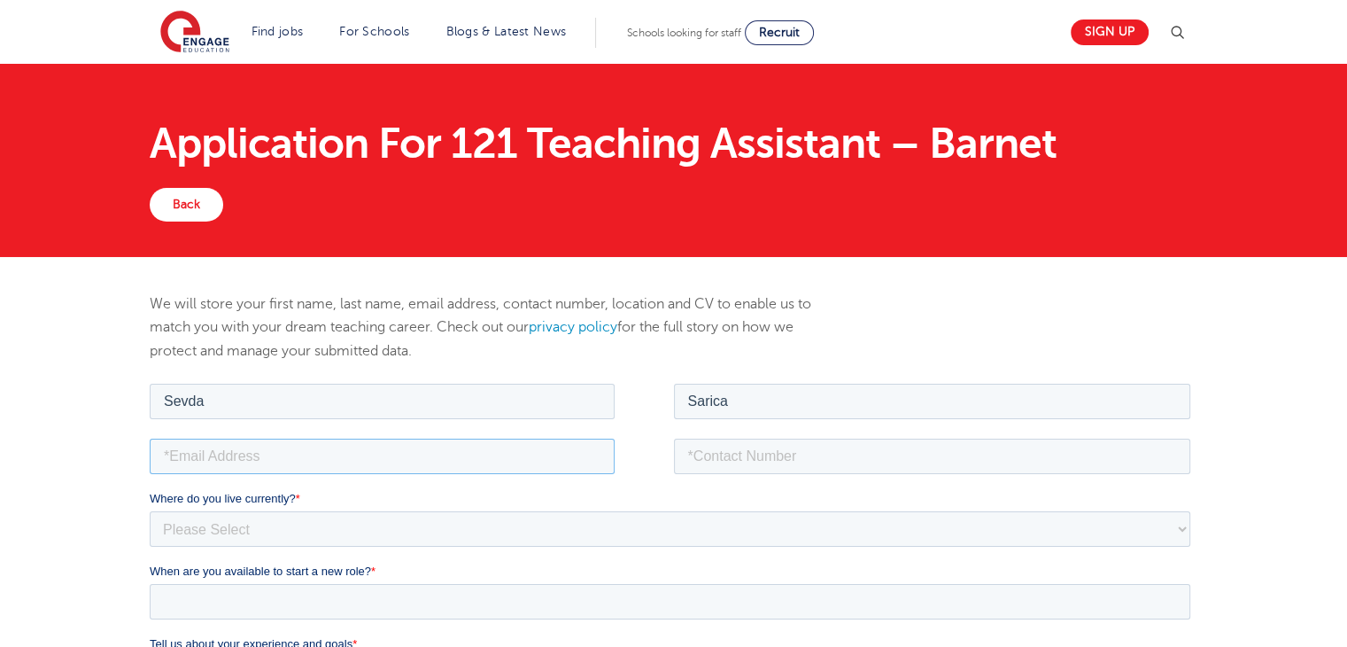
type input "sevdasarica1@outlook.com"
click at [794, 462] on input "tel" at bounding box center [932, 455] width 517 height 35
type input "+447939578306"
drag, startPoint x: 818, startPoint y: 502, endPoint x: 789, endPoint y: 526, distance: 37.1
click at [789, 526] on div "Where do you live currently? * Please Select UK Canada Ireland Australia New Ze…" at bounding box center [674, 517] width 1048 height 57
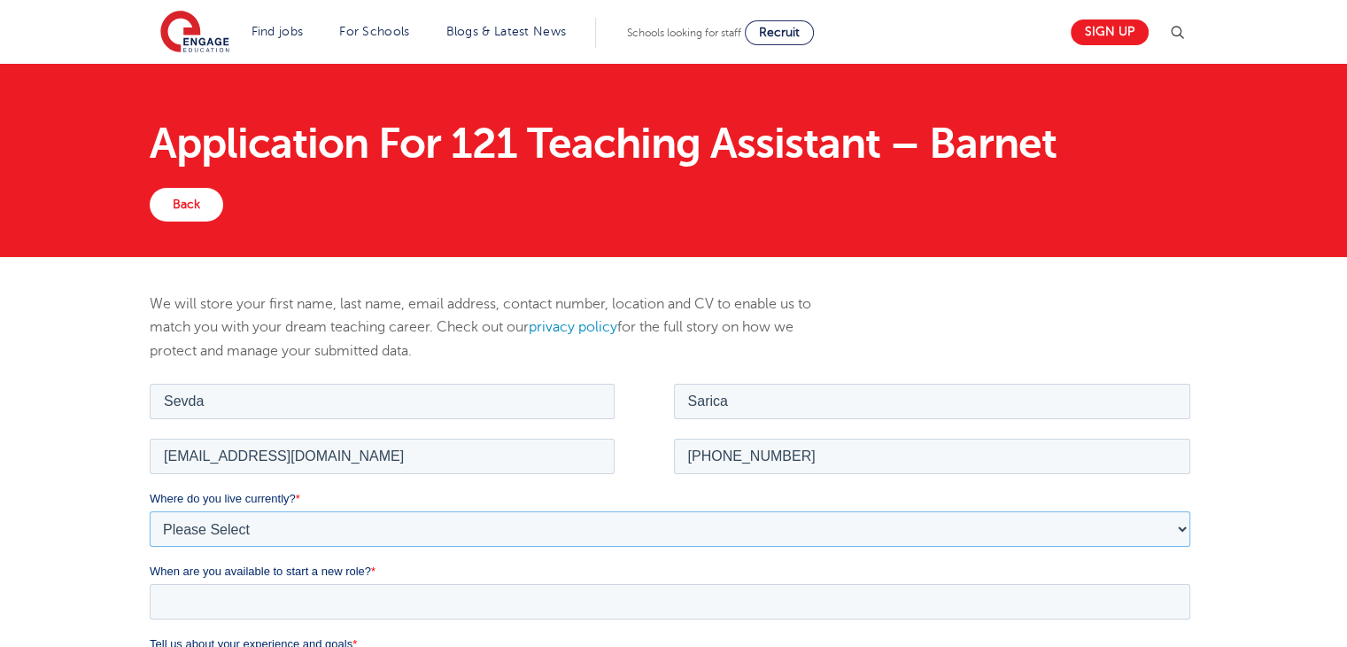
click at [789, 526] on select "Please Select UK Canada Ireland Australia New Zealand Europe USA South Africa J…" at bounding box center [670, 527] width 1041 height 35
select select "UK"
click at [150, 510] on select "Please Select UK Canada Ireland Australia New Zealand Europe USA South Africa J…" at bounding box center [670, 527] width 1041 height 35
click at [394, 588] on select "Please Select Overseas Barnsley Bedfordshire Berkshire Bournemouth Bracknell Fo…" at bounding box center [670, 600] width 1041 height 35
select select "London"
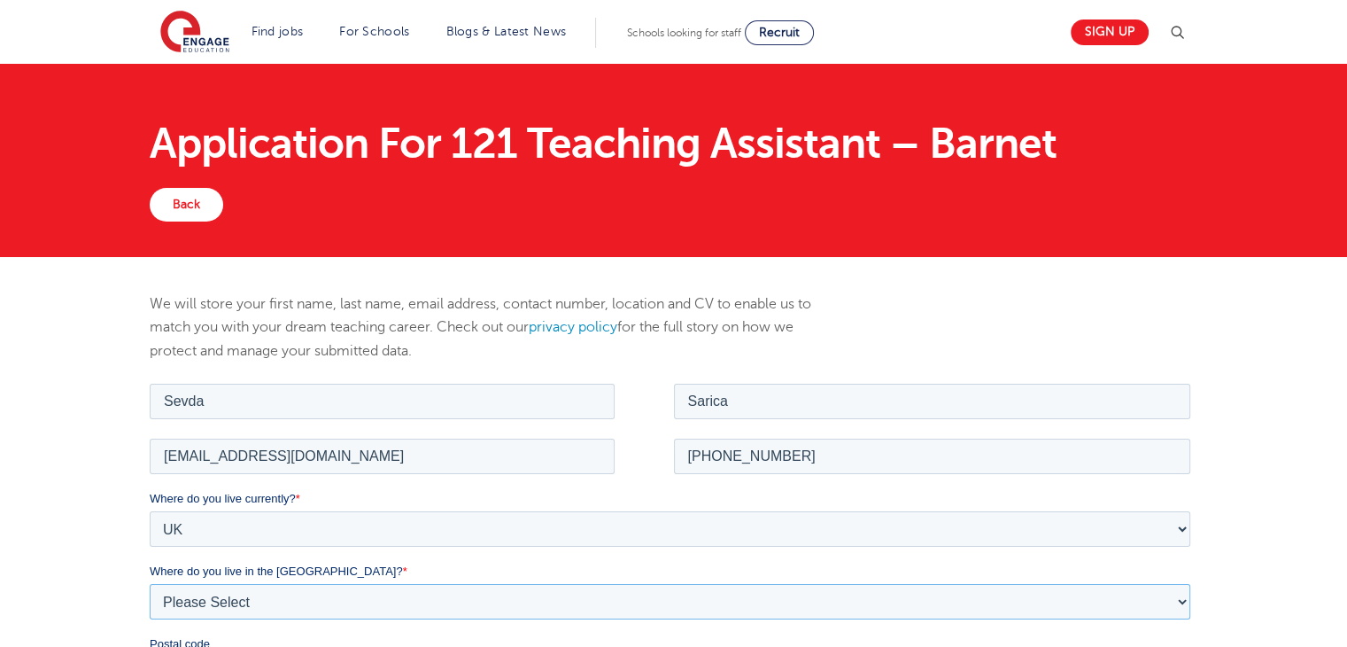
click at [150, 583] on select "Please Select Overseas Barnsley Bedfordshire Berkshire Bournemouth Bracknell Fo…" at bounding box center [670, 600] width 1041 height 35
click at [1128, 318] on div "We will store your first name, last name, email address, contact number, locati…" at bounding box center [673, 336] width 1074 height 88
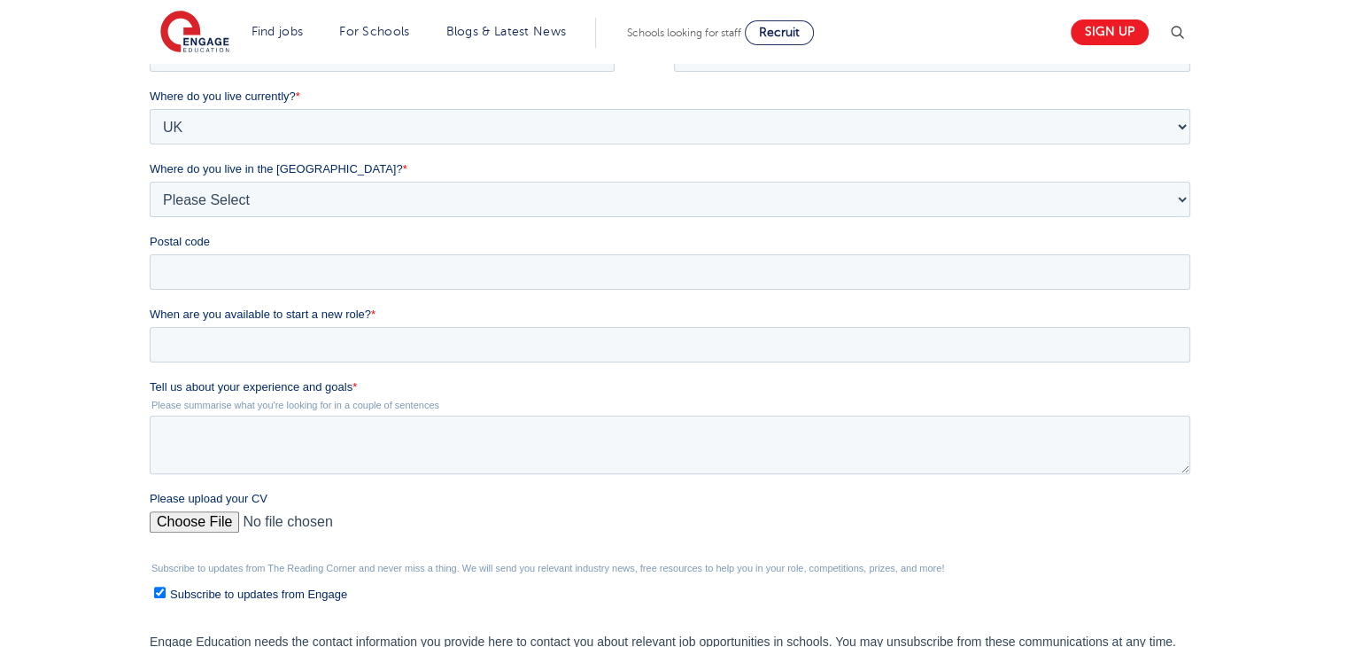
scroll to position [425, 0]
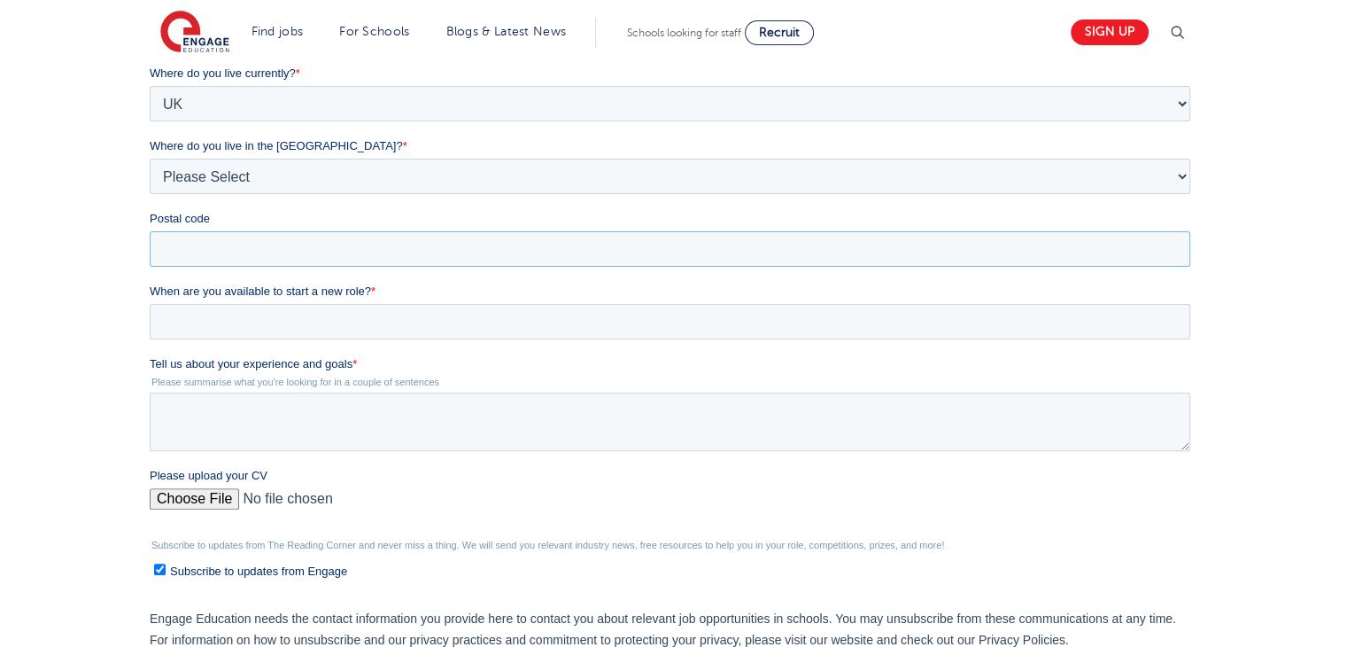
click at [990, 255] on input "Postal code" at bounding box center [670, 248] width 1041 height 35
type input "N19 3XE"
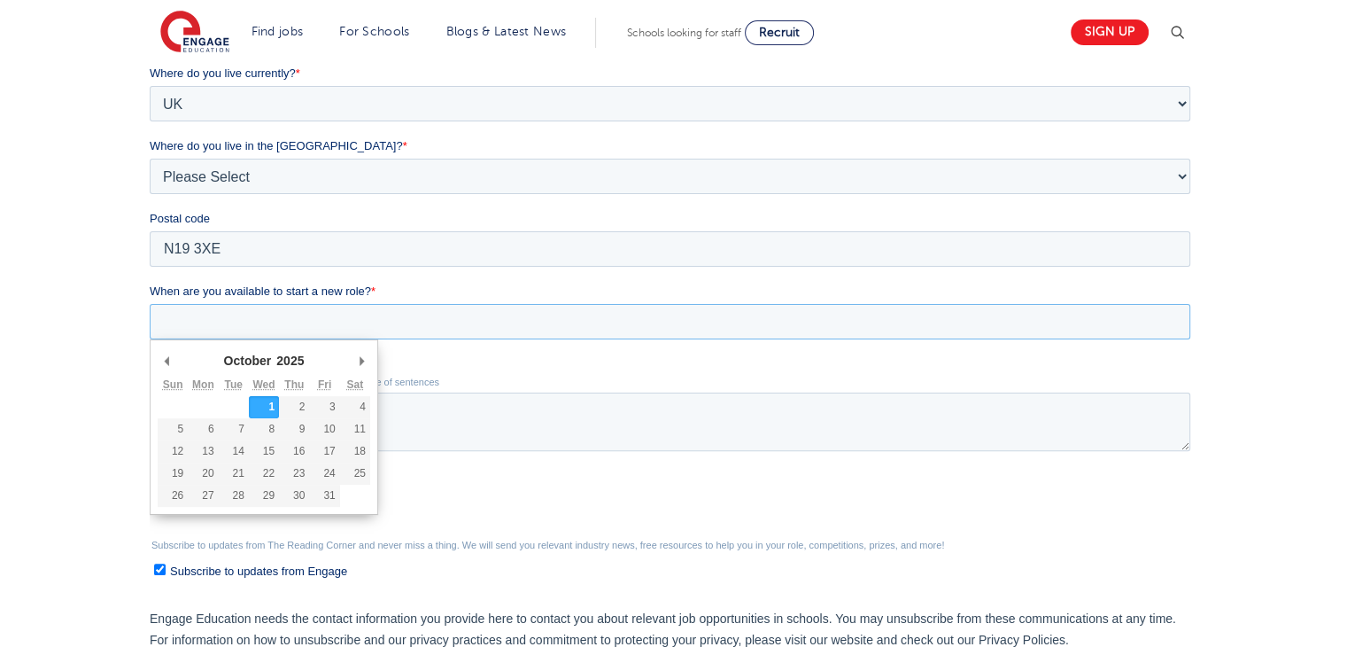
click at [337, 311] on input "When are you available to start a new role? *" at bounding box center [670, 321] width 1041 height 35
type div "2025-10-06"
type input "2025/10/06"
click at [256, 322] on input "2025/10/06" at bounding box center [670, 321] width 1041 height 35
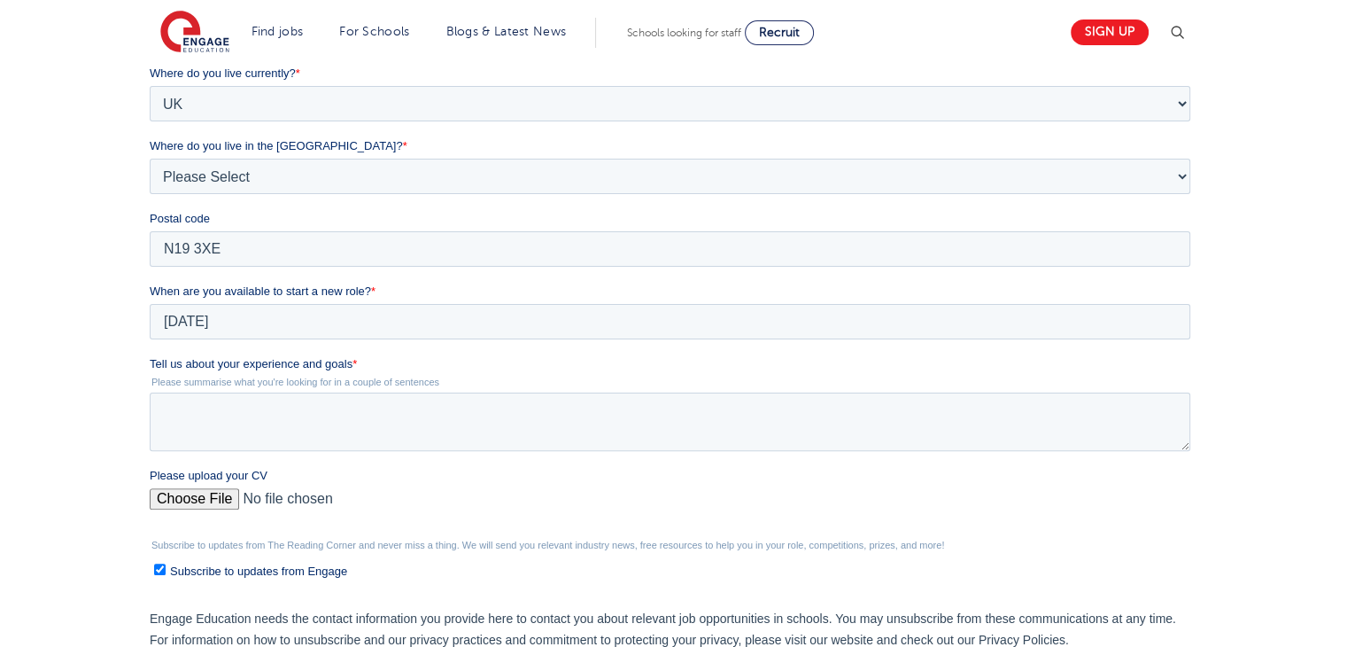
click at [113, 384] on div "We will store your first name, last name, email address, contact number, locati…" at bounding box center [673, 304] width 1347 height 944
click at [439, 418] on textarea "Tell us about your experience and goals *" at bounding box center [670, 421] width 1041 height 58
paste textarea "I have gained valuable experience working in both mainstream secondary and earl…"
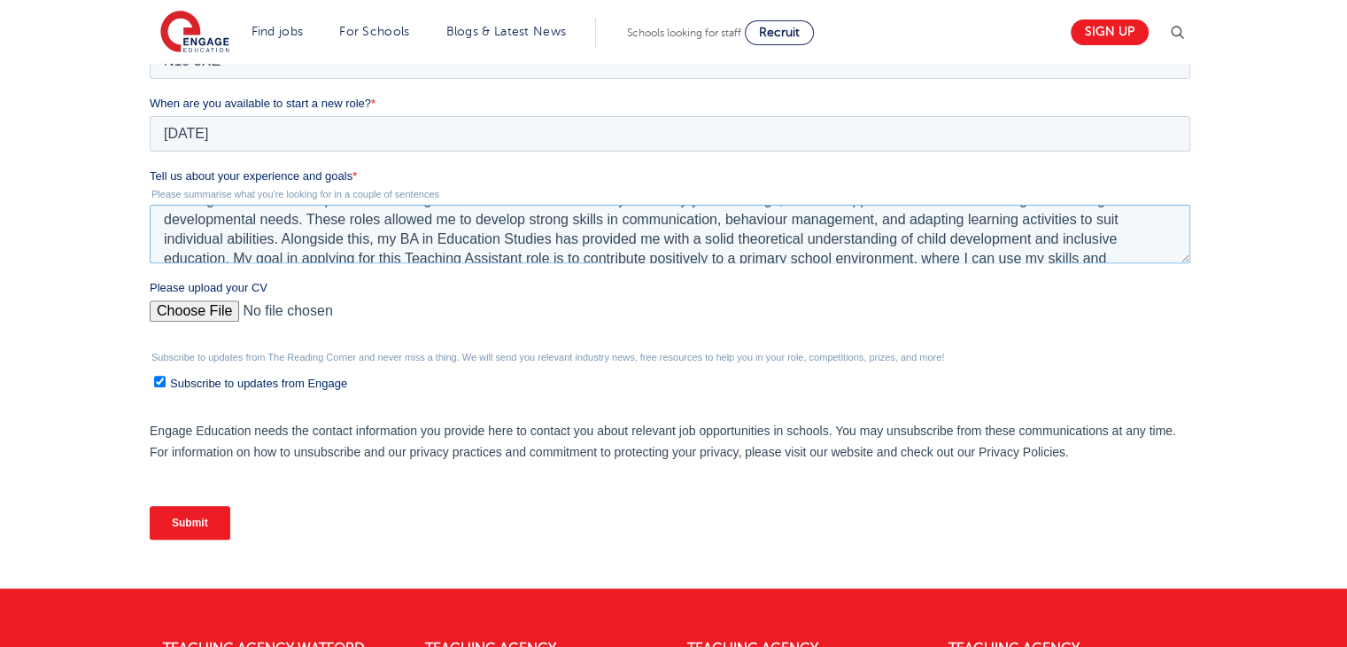
scroll to position [35, 0]
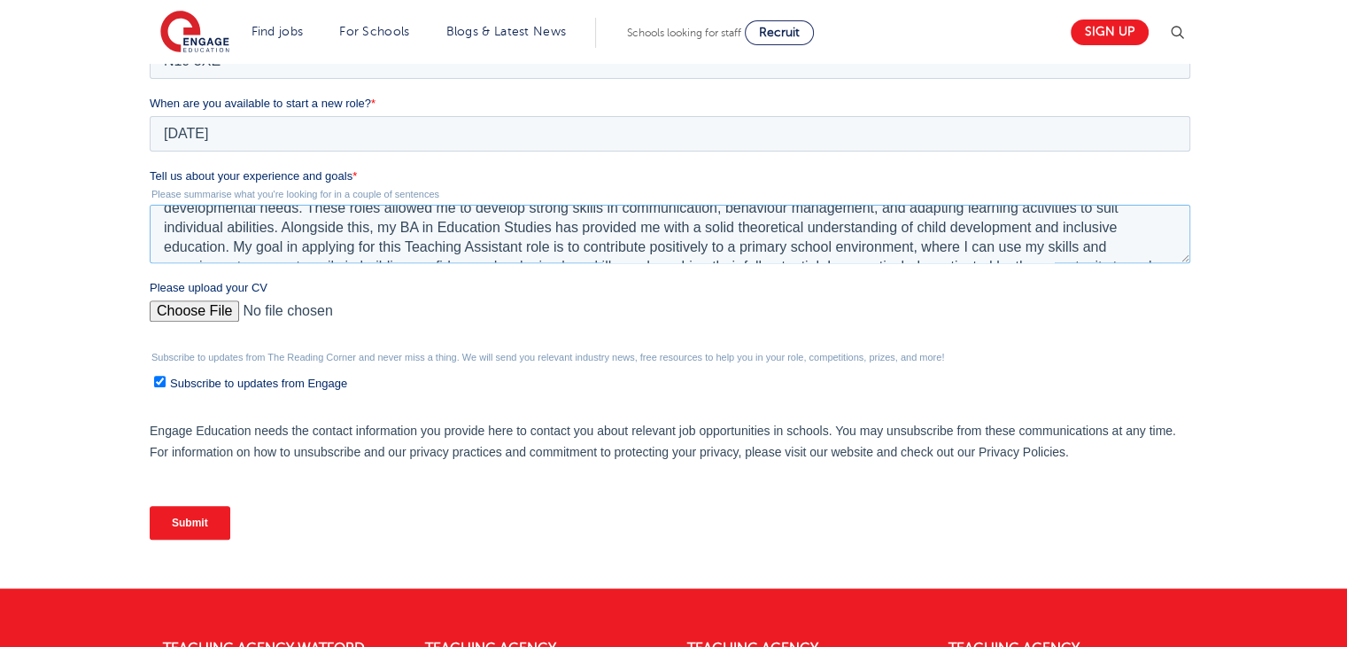
click at [393, 226] on textarea "I have gained valuable experience working in both mainstream secondary and earl…" at bounding box center [670, 234] width 1041 height 58
type textarea "I have gained valuable experience working in both mainstream secondary and earl…"
click at [208, 306] on input "Please upload your CV" at bounding box center [670, 317] width 1041 height 35
type input "C:\fakepath\CV 1 (1).docx"
click at [202, 518] on input "Submit" at bounding box center [190, 523] width 81 height 34
